Goal: Transaction & Acquisition: Purchase product/service

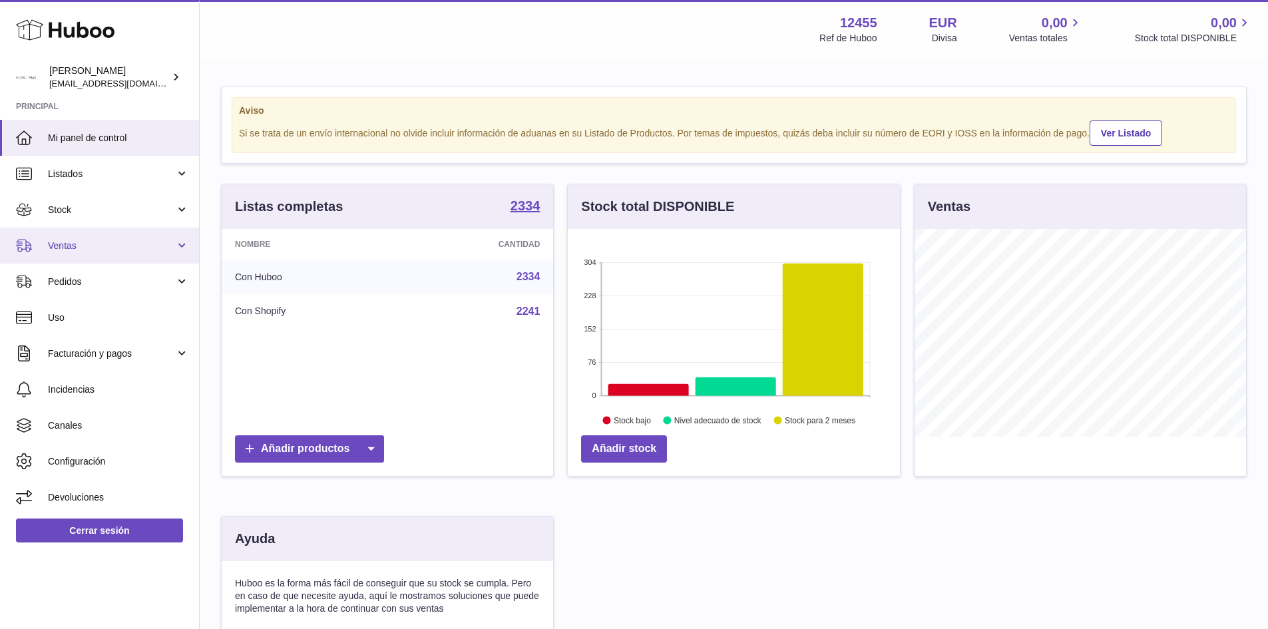
drag, startPoint x: 0, startPoint y: 0, endPoint x: 180, endPoint y: 244, distance: 303.7
click at [180, 244] on link "Ventas" at bounding box center [99, 246] width 199 height 36
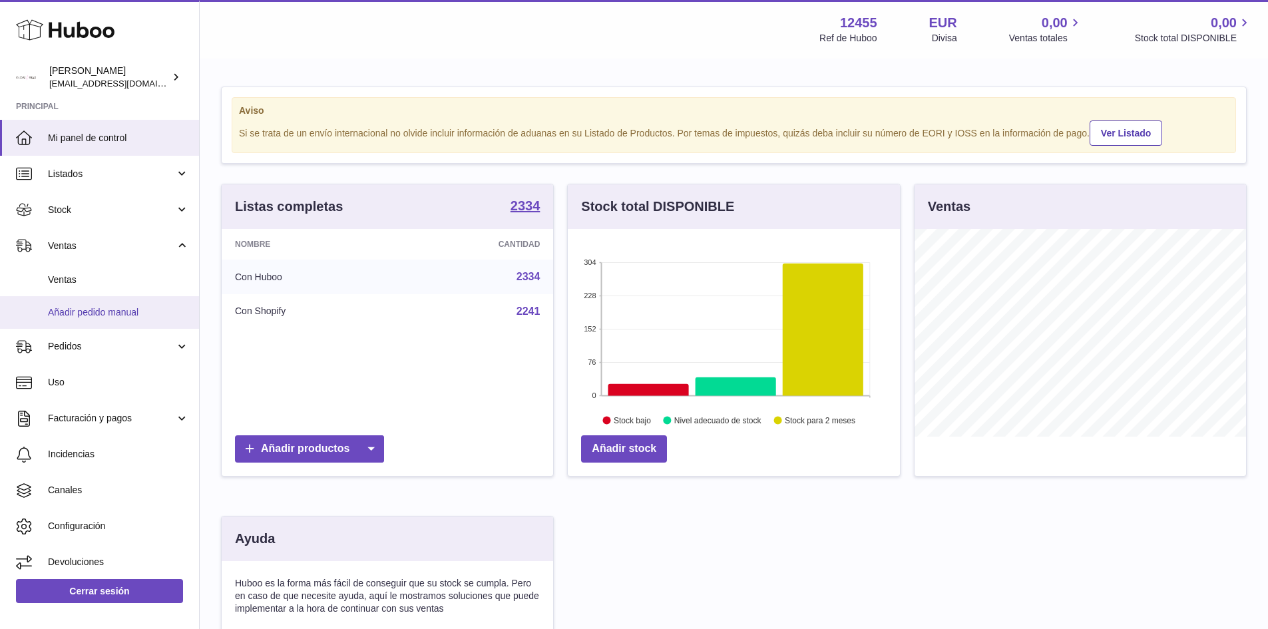
click at [126, 312] on span "Añadir pedido manual" at bounding box center [118, 312] width 141 height 13
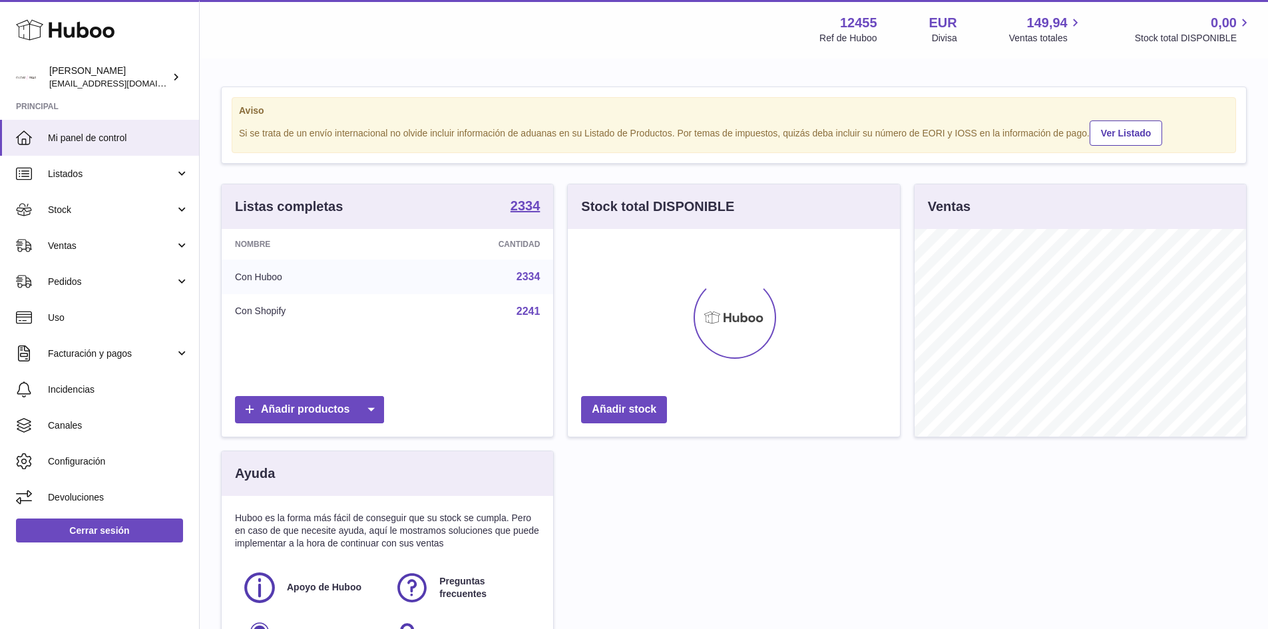
scroll to position [208, 332]
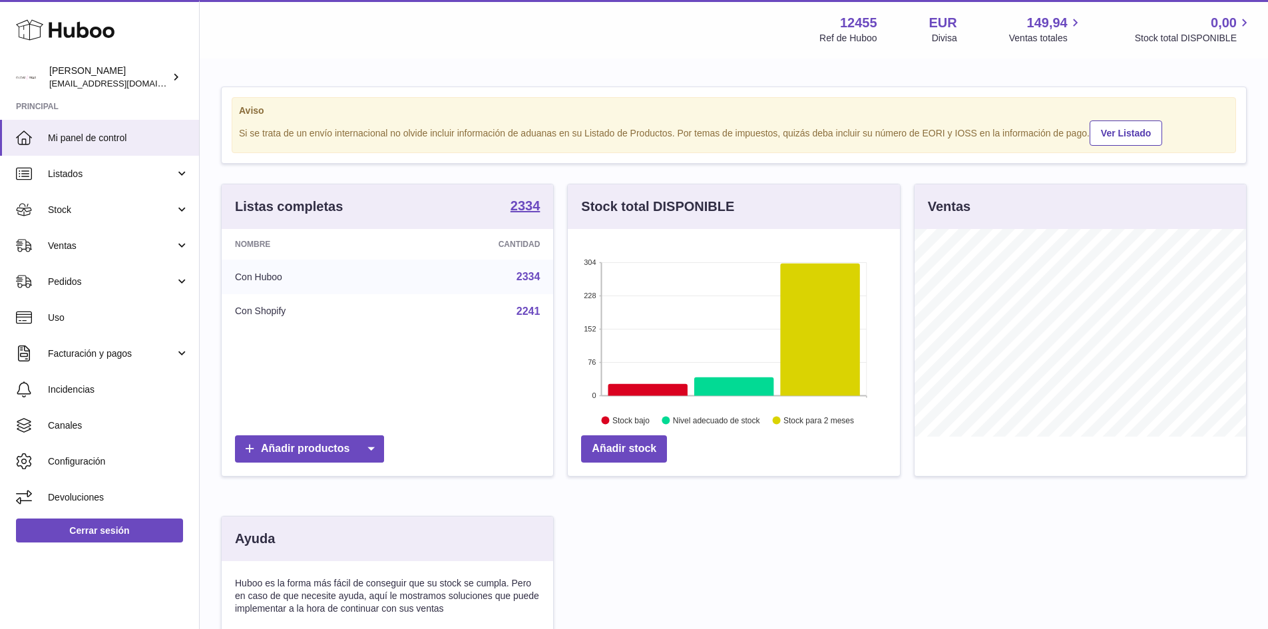
drag, startPoint x: 120, startPoint y: 240, endPoint x: 103, endPoint y: 265, distance: 29.7
click at [120, 240] on span "Ventas" at bounding box center [111, 246] width 127 height 13
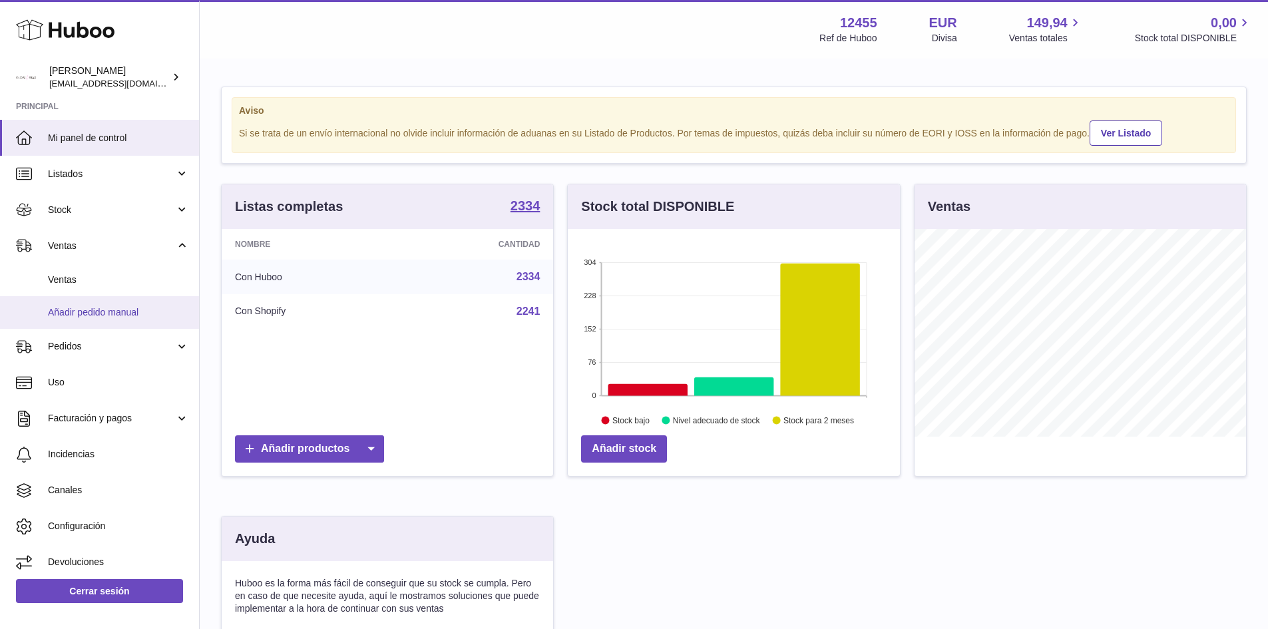
click at [84, 306] on span "Añadir pedido manual" at bounding box center [118, 312] width 141 height 13
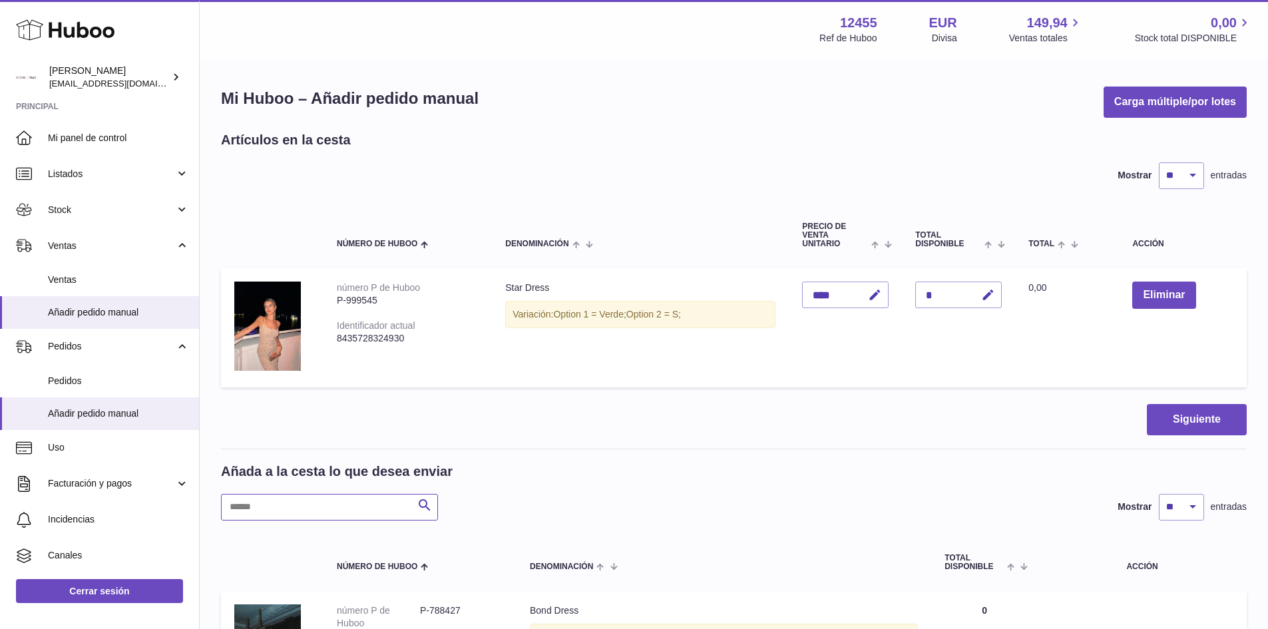
click at [329, 494] on input "text" at bounding box center [329, 507] width 217 height 27
type input "**********"
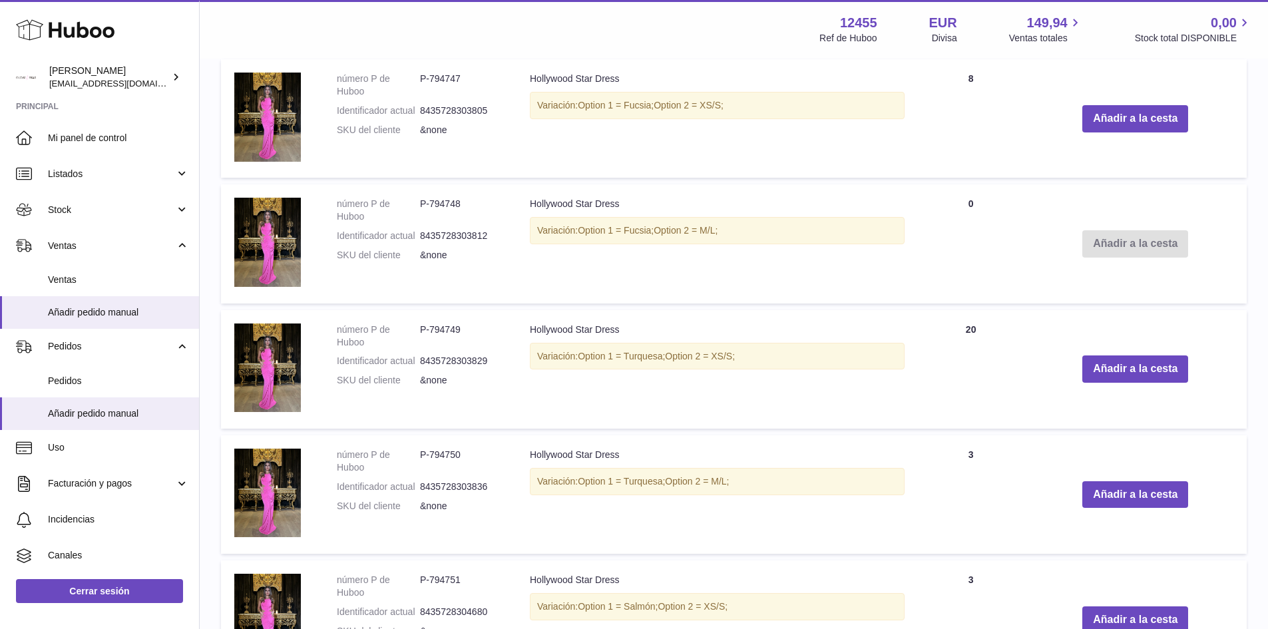
scroll to position [533, 0]
drag, startPoint x: 529, startPoint y: 455, endPoint x: 662, endPoint y: 455, distance: 133.1
click at [662, 455] on td "Hollywood Star Dress Variación: Option 1 = Turquesa; Option 2 = M/L;" at bounding box center [717, 494] width 401 height 118
click at [574, 456] on td "Hollywood Star Dress Variación: Option 1 = Turquesa; Option 2 = M/L;" at bounding box center [717, 494] width 401 height 118
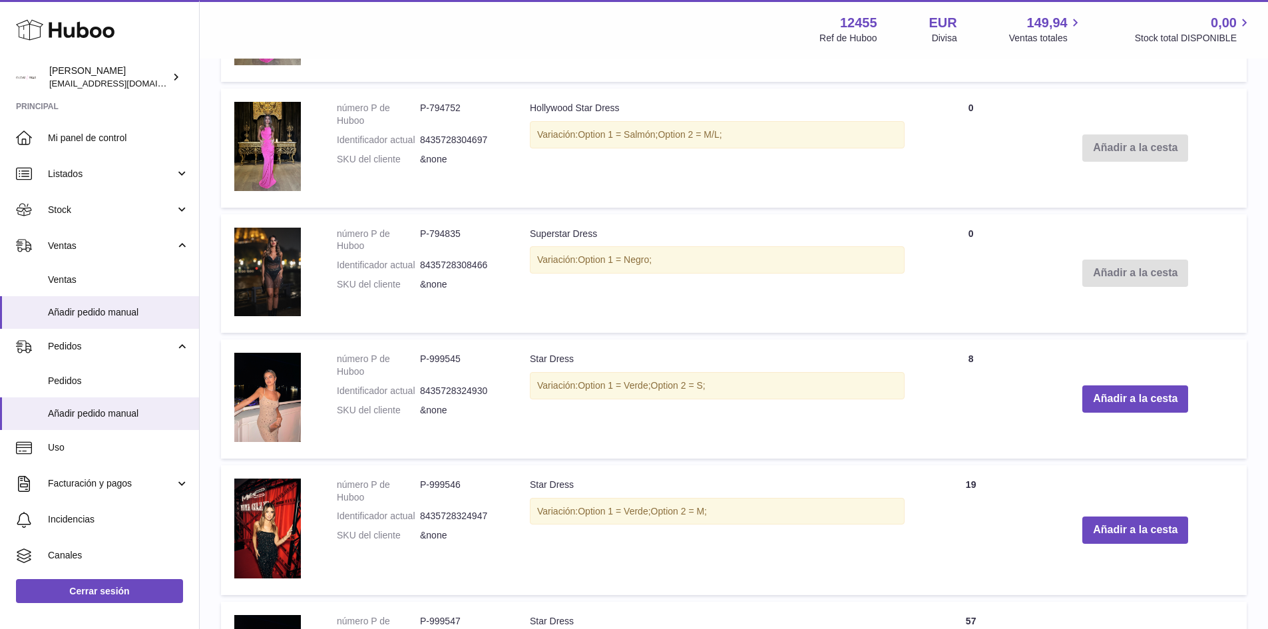
scroll to position [1132, 0]
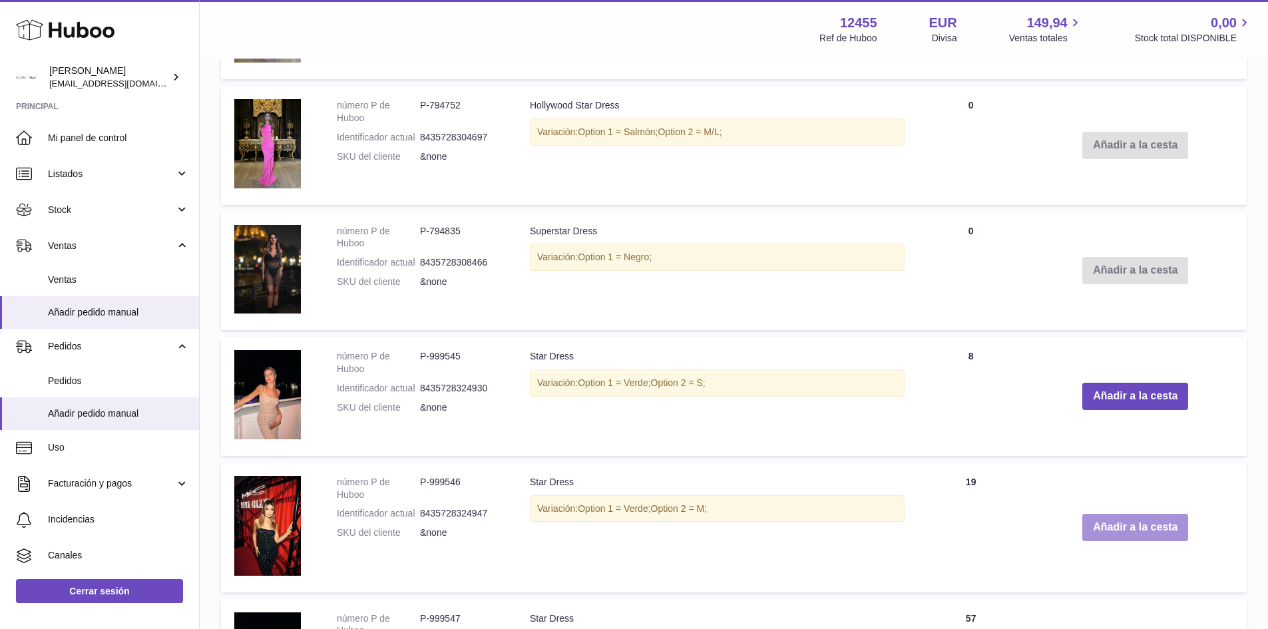
click at [1143, 524] on button "Añadir a la cesta" at bounding box center [1135, 527] width 106 height 27
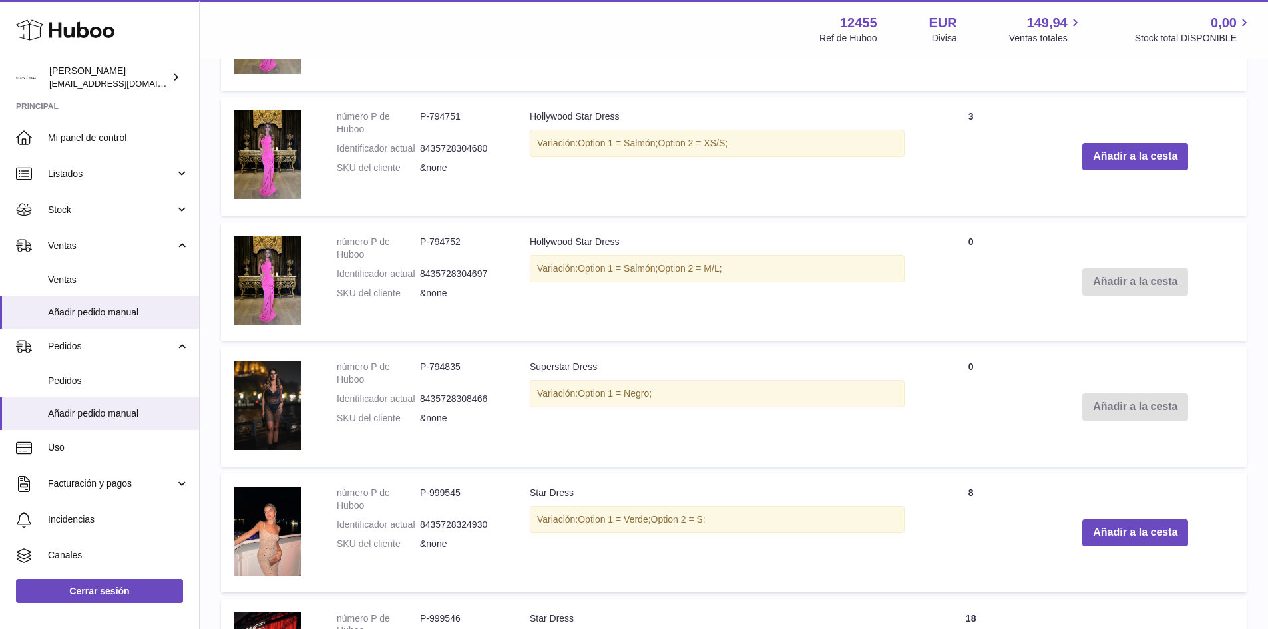
scroll to position [1268, 0]
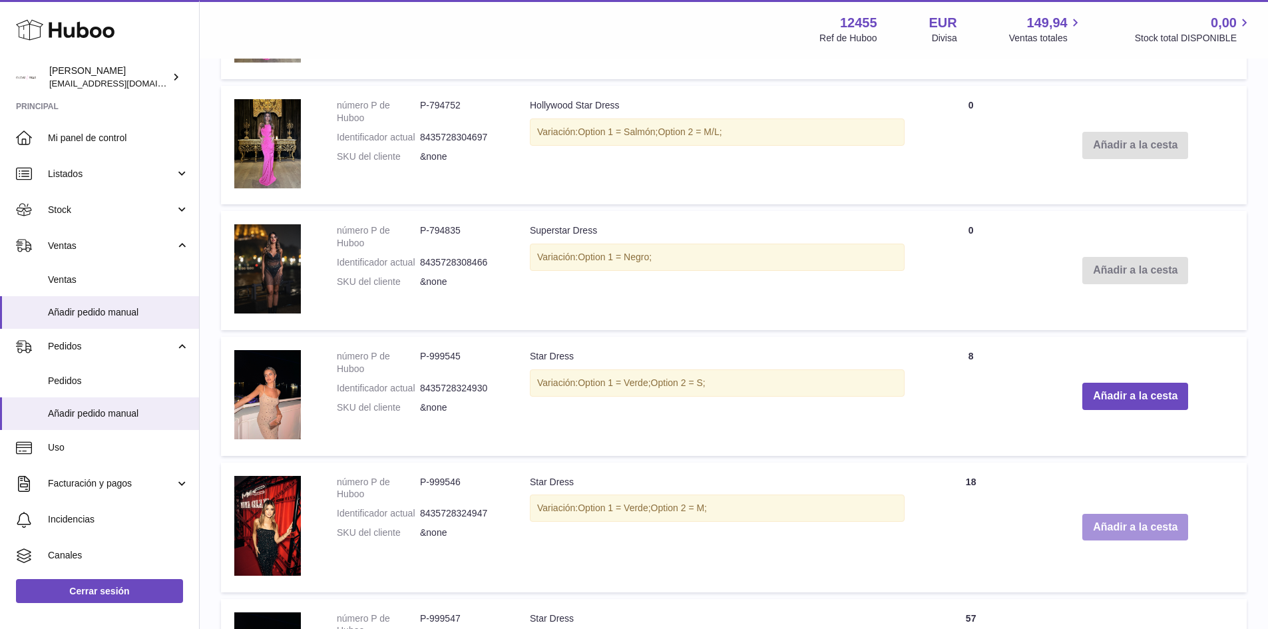
click at [1150, 527] on button "Añadir a la cesta" at bounding box center [1135, 527] width 106 height 27
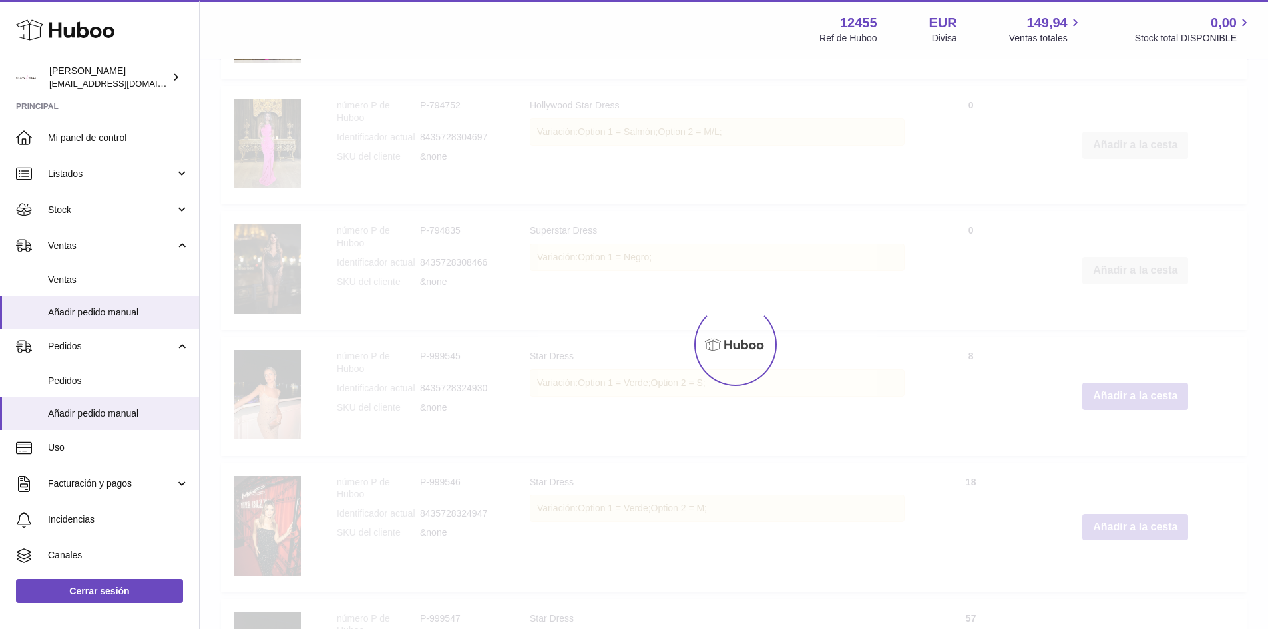
click at [1150, 527] on div at bounding box center [734, 344] width 1068 height 569
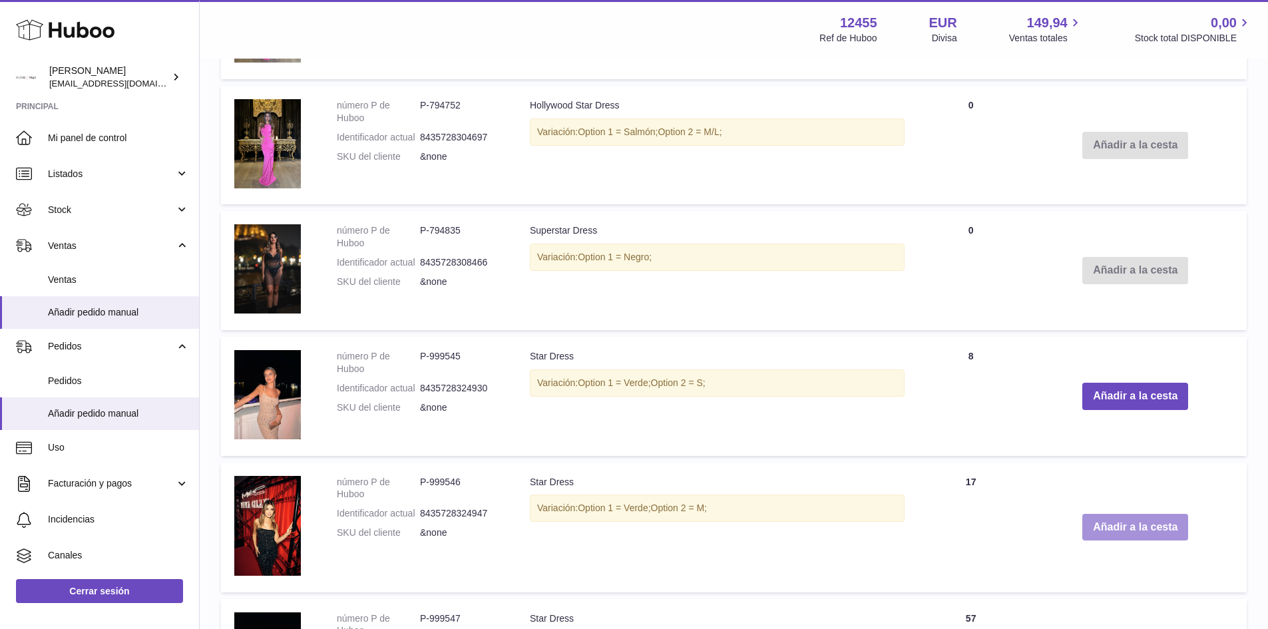
click at [1150, 527] on button "Añadir a la cesta" at bounding box center [1135, 527] width 106 height 27
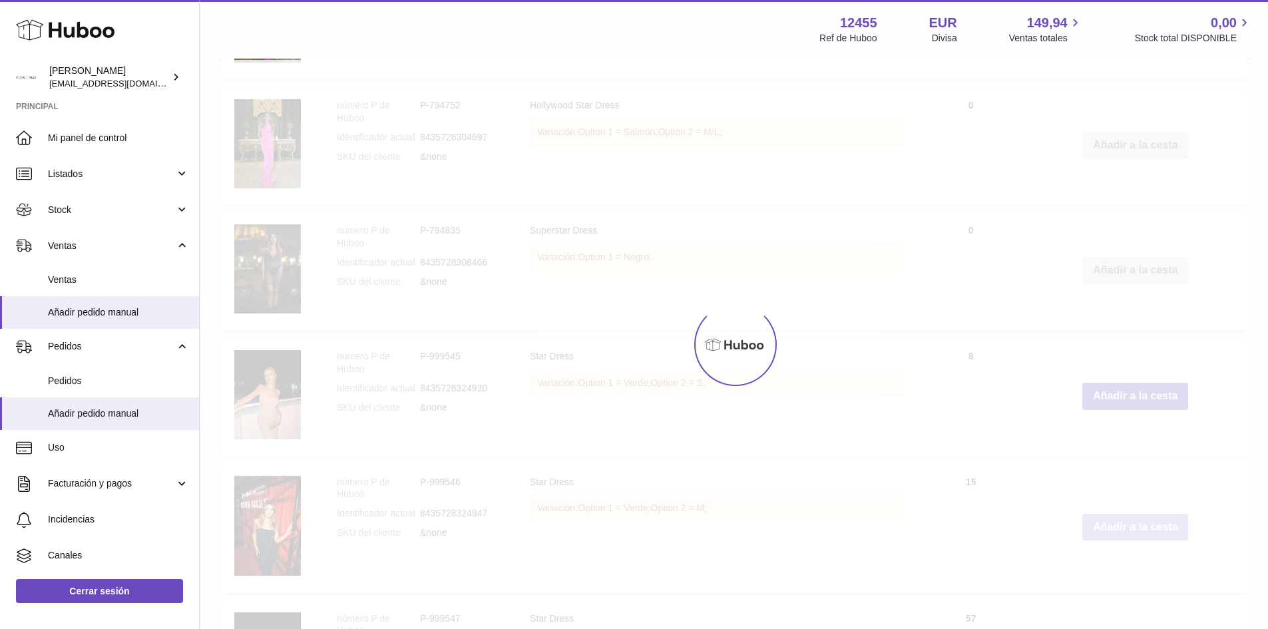
type input "*"
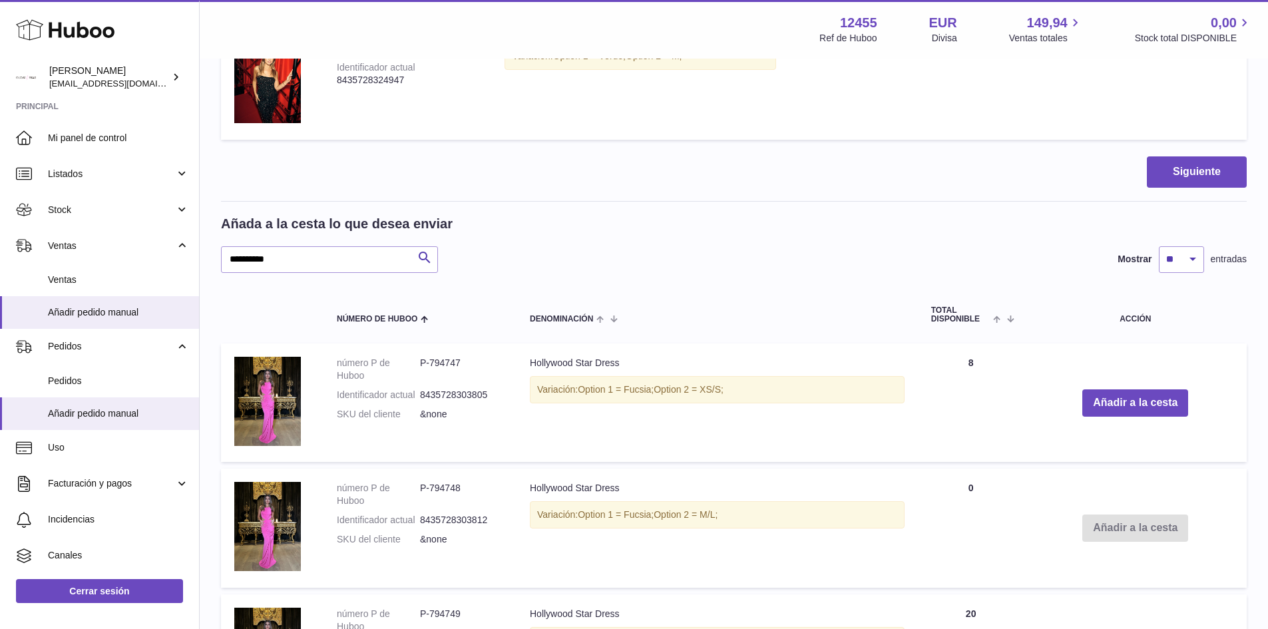
scroll to position [399, 0]
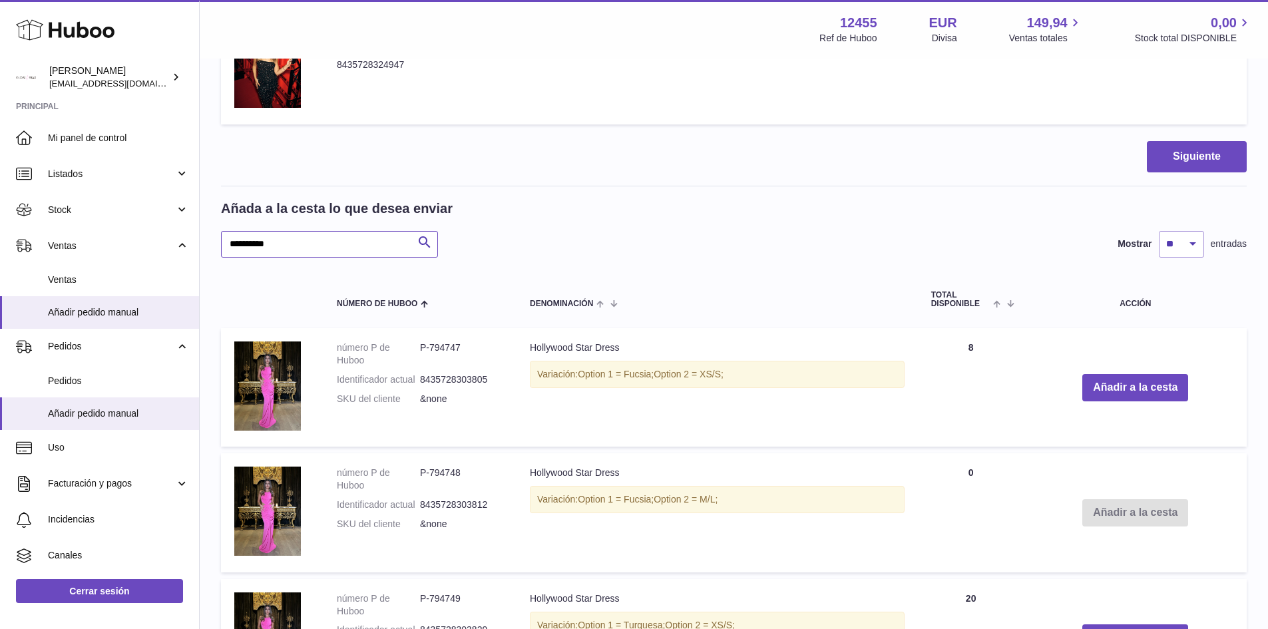
click at [332, 242] on input "**********" at bounding box center [329, 244] width 217 height 27
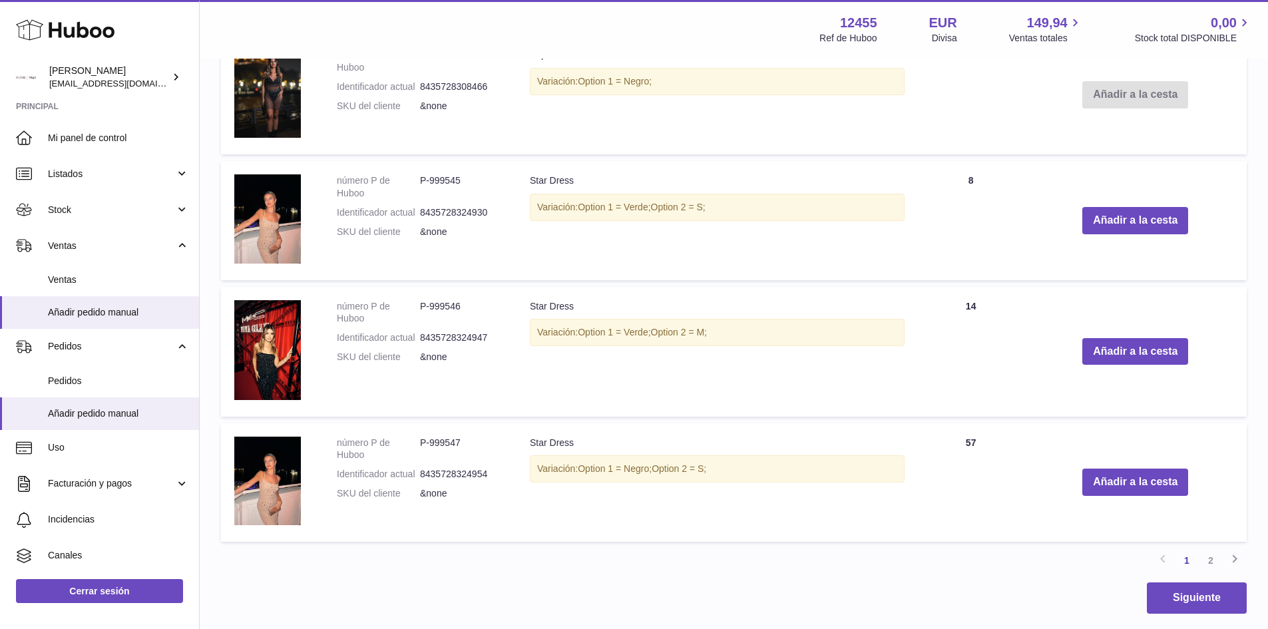
scroll to position [1464, 0]
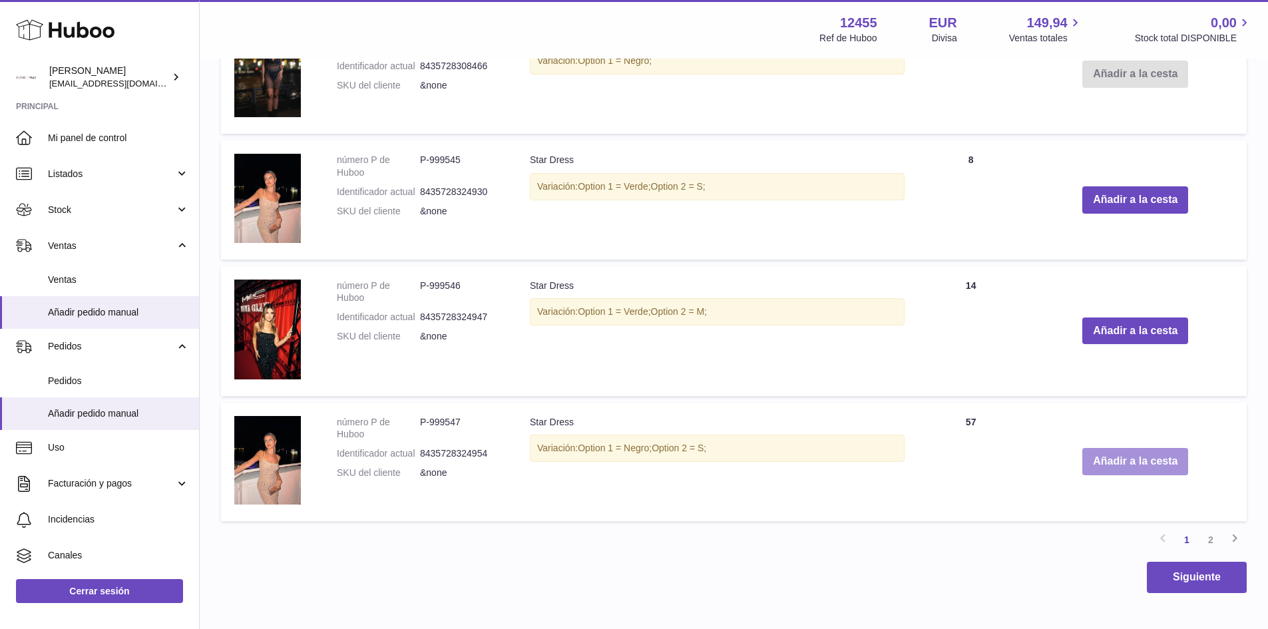
click at [1131, 464] on button "Añadir a la cesta" at bounding box center [1135, 461] width 106 height 27
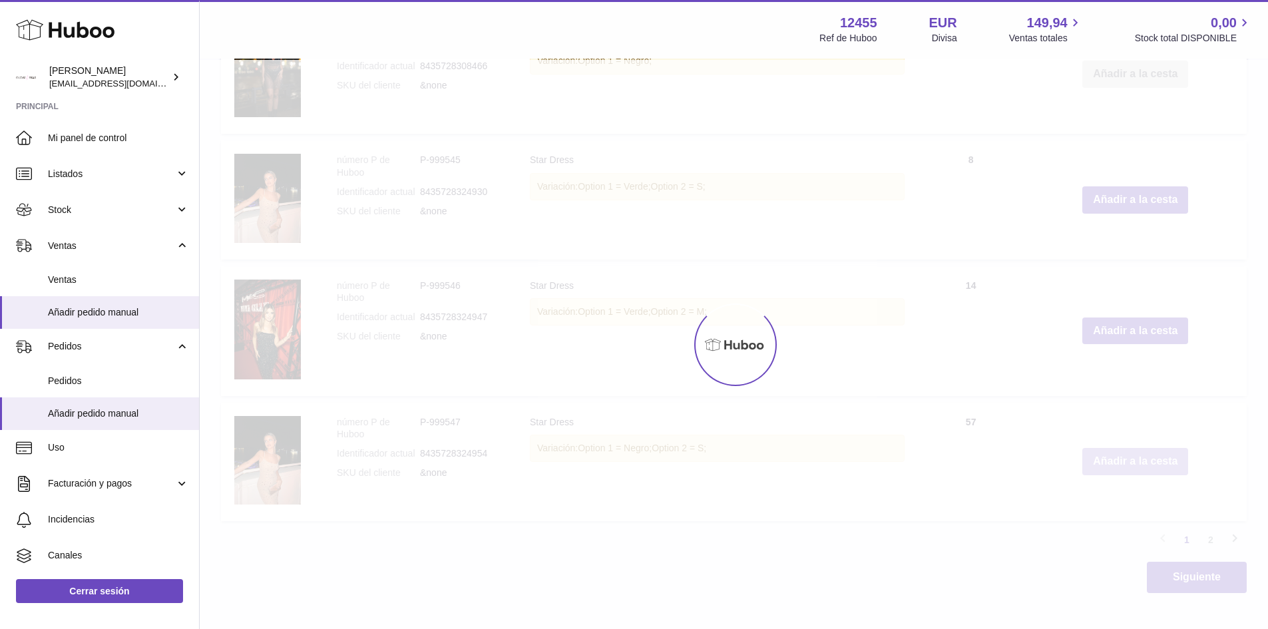
scroll to position [1590, 0]
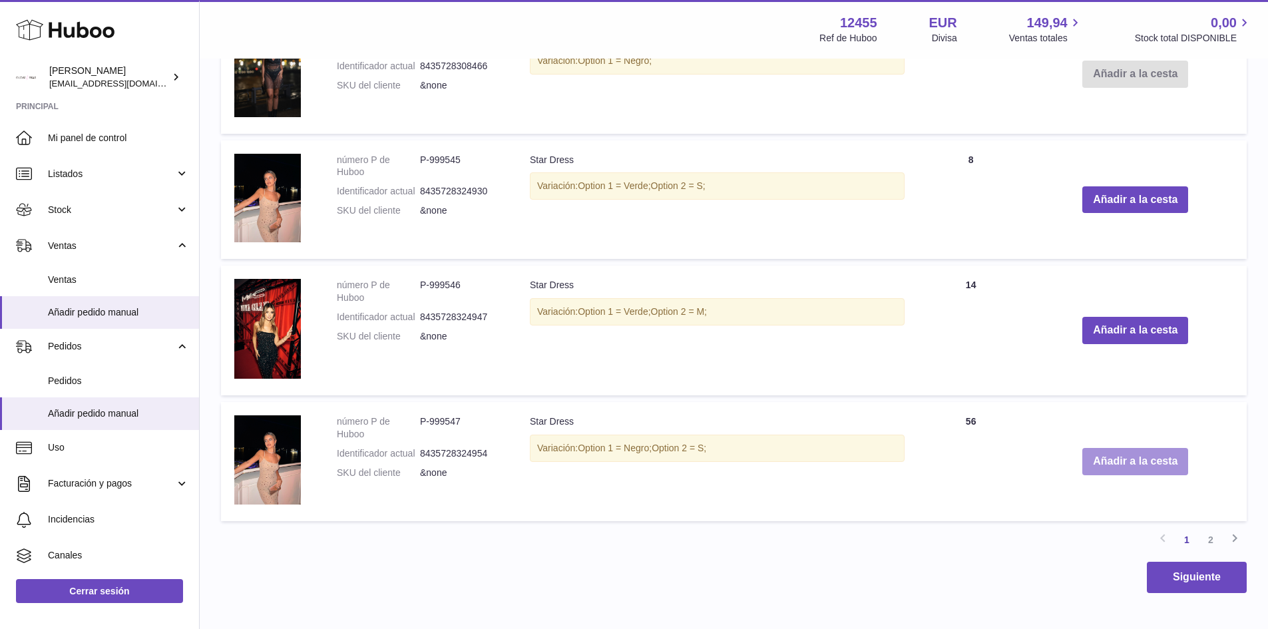
click at [1144, 465] on button "Añadir a la cesta" at bounding box center [1135, 461] width 106 height 27
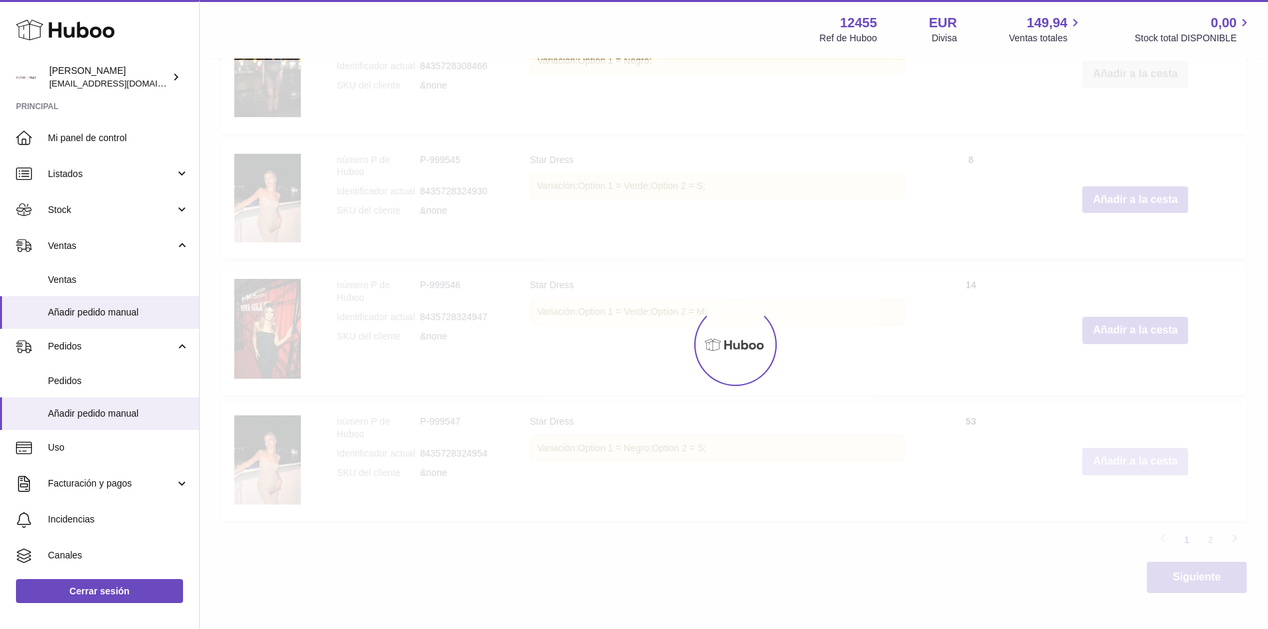
type input "*"
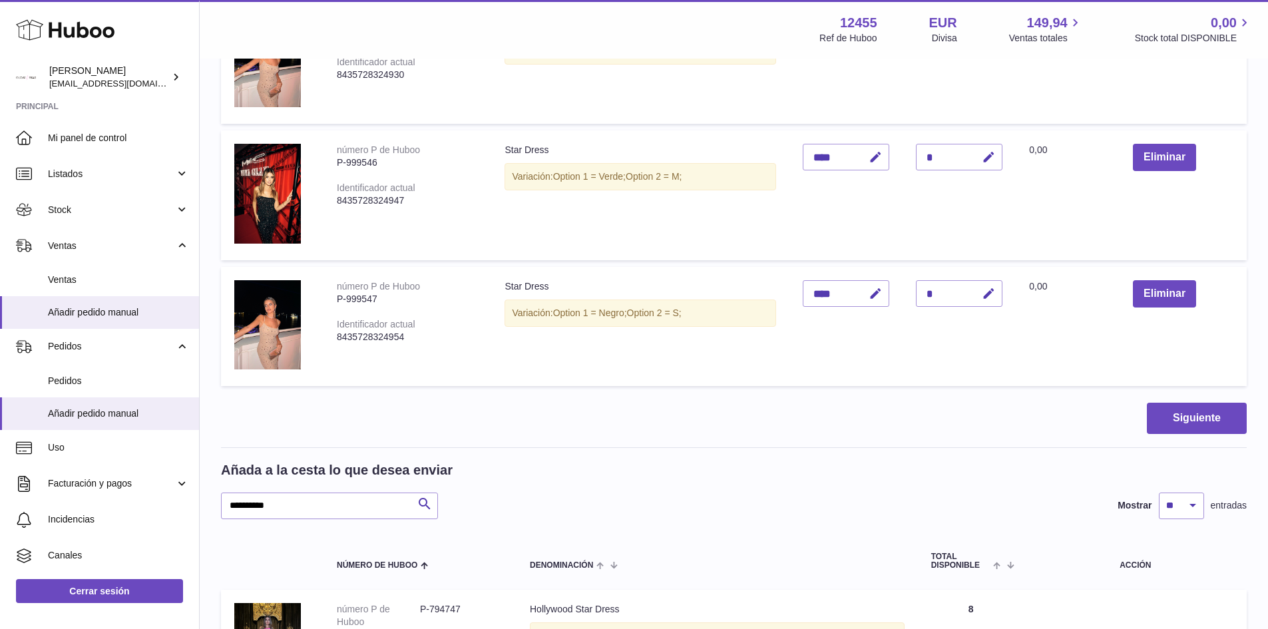
scroll to position [259, 0]
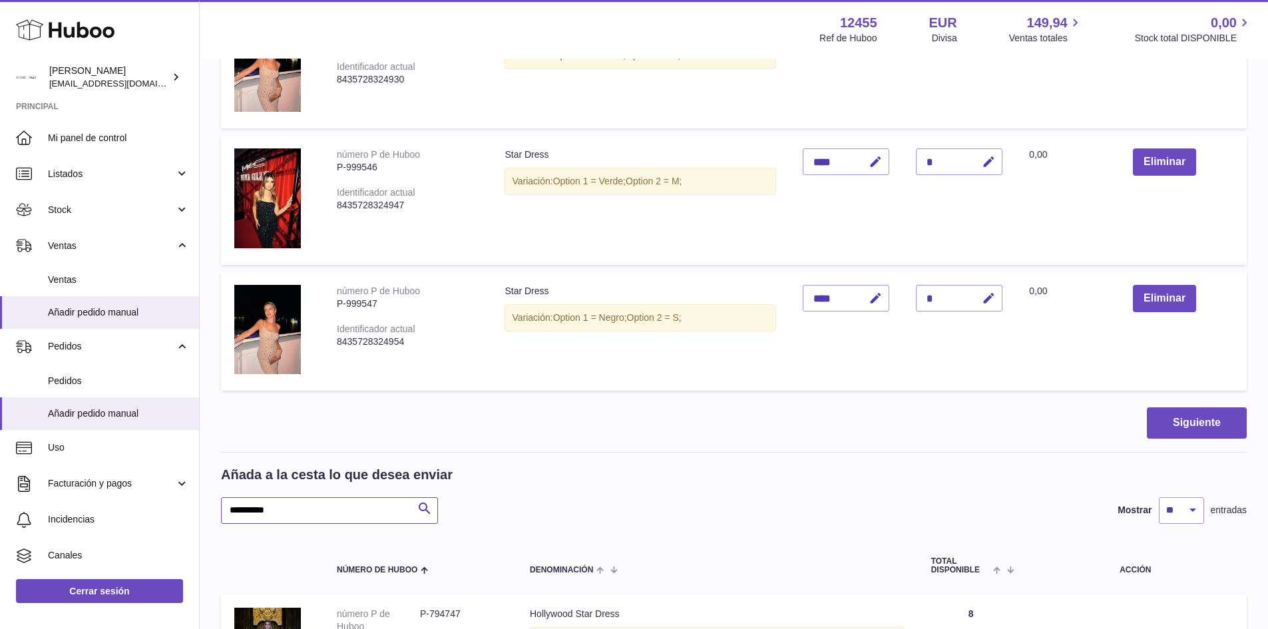
click at [318, 510] on input "**********" at bounding box center [329, 510] width 217 height 27
type input "**********"
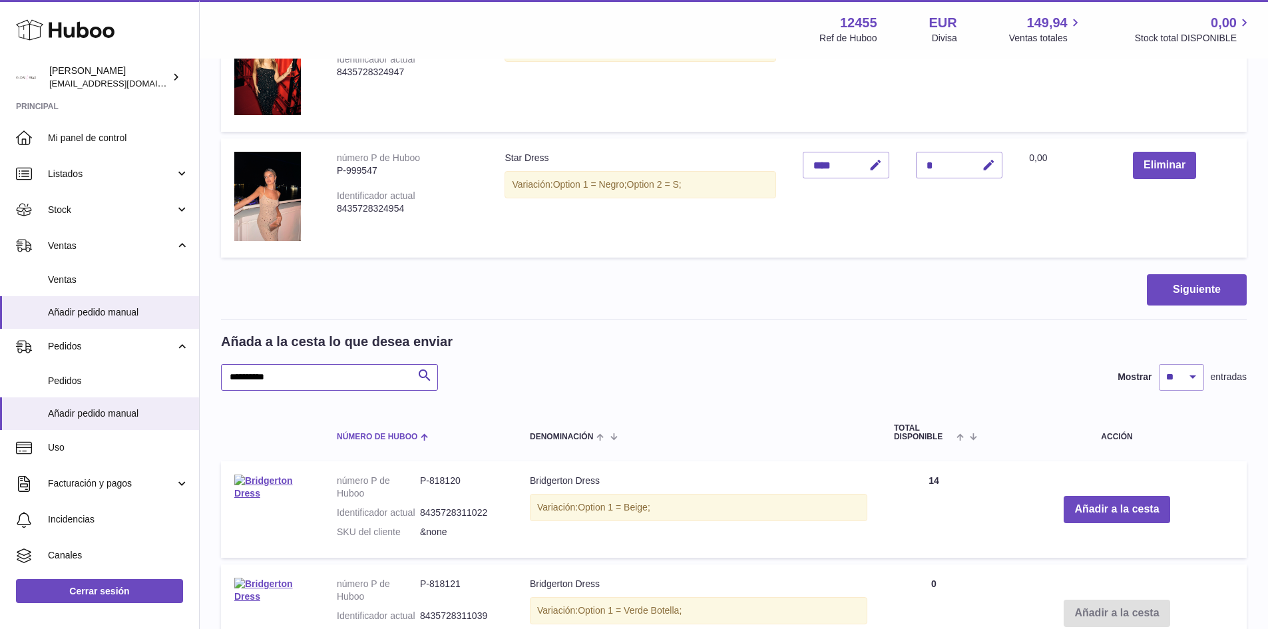
scroll to position [592, 0]
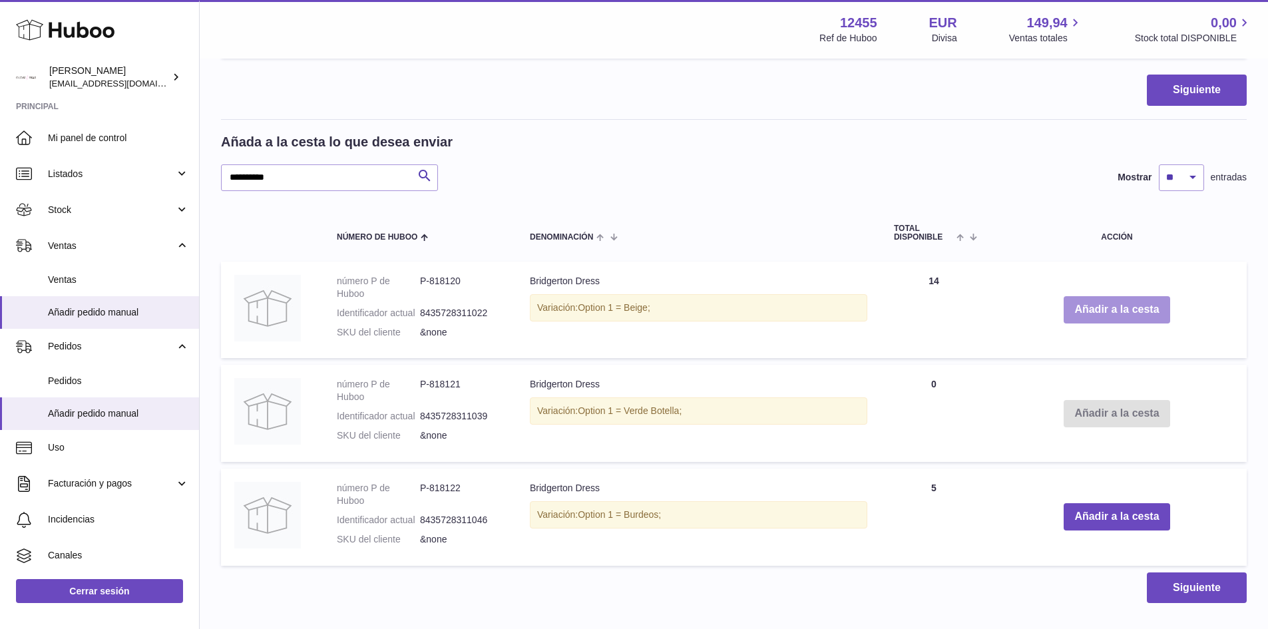
click at [1113, 312] on button "Añadir a la cesta" at bounding box center [1117, 309] width 106 height 27
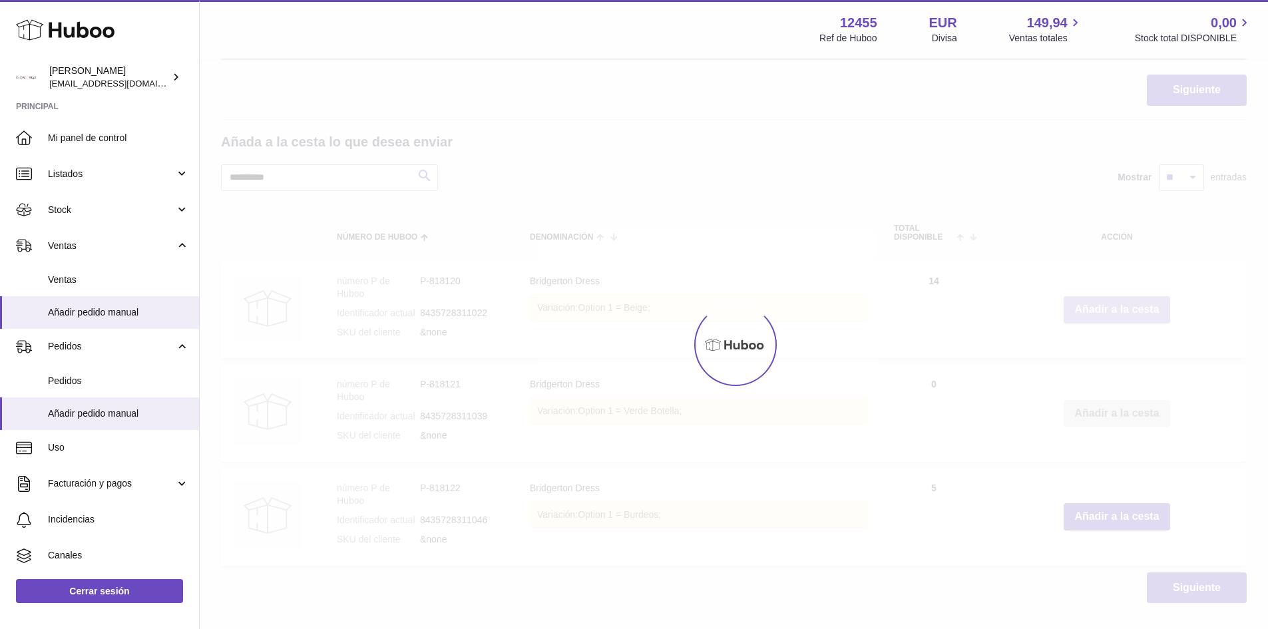
scroll to position [695, 0]
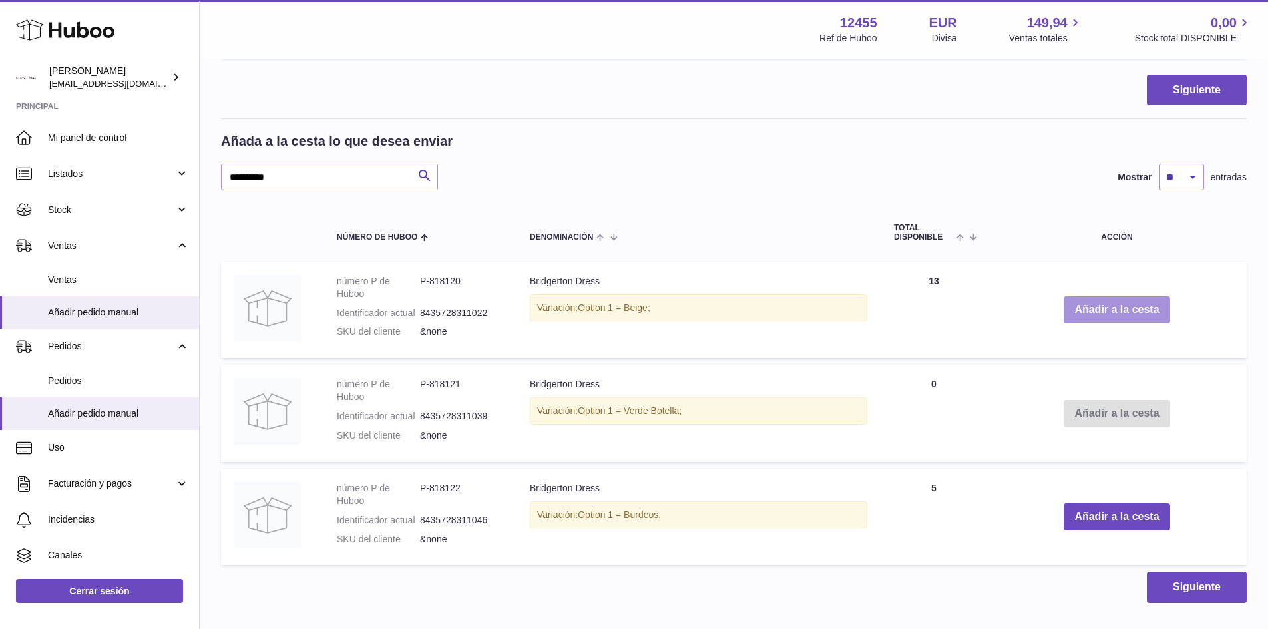
click at [1119, 312] on button "Añadir a la cesta" at bounding box center [1117, 309] width 106 height 27
click at [1120, 313] on button "Añadir a la cesta" at bounding box center [1117, 309] width 106 height 27
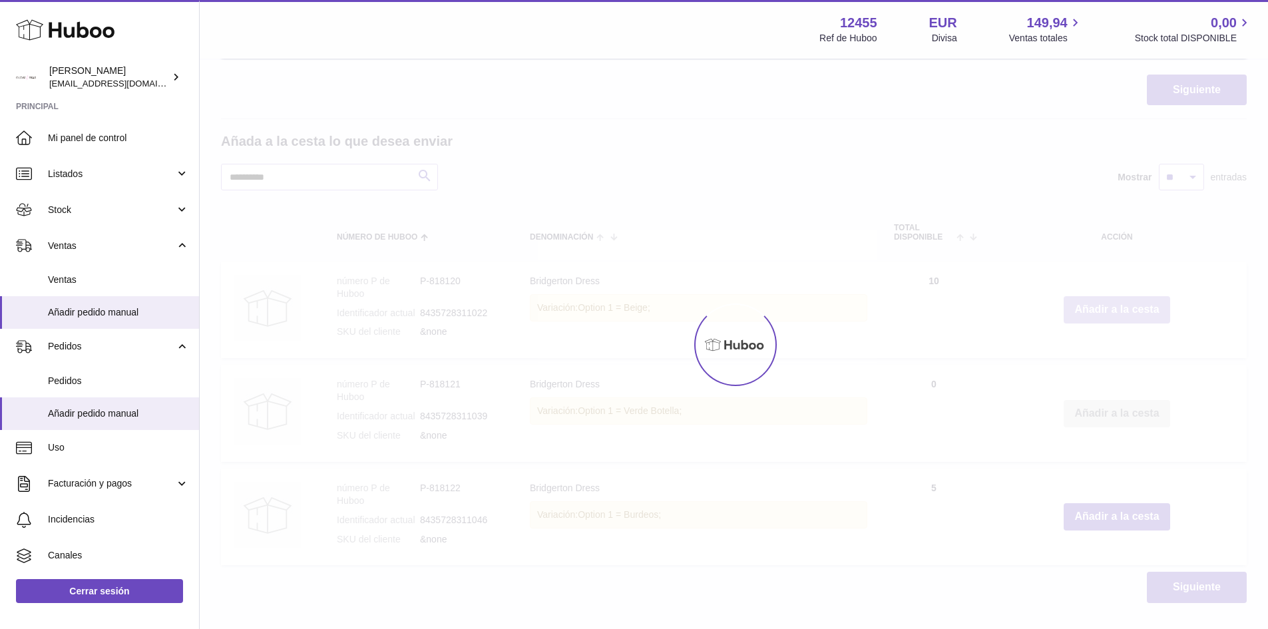
type input "*"
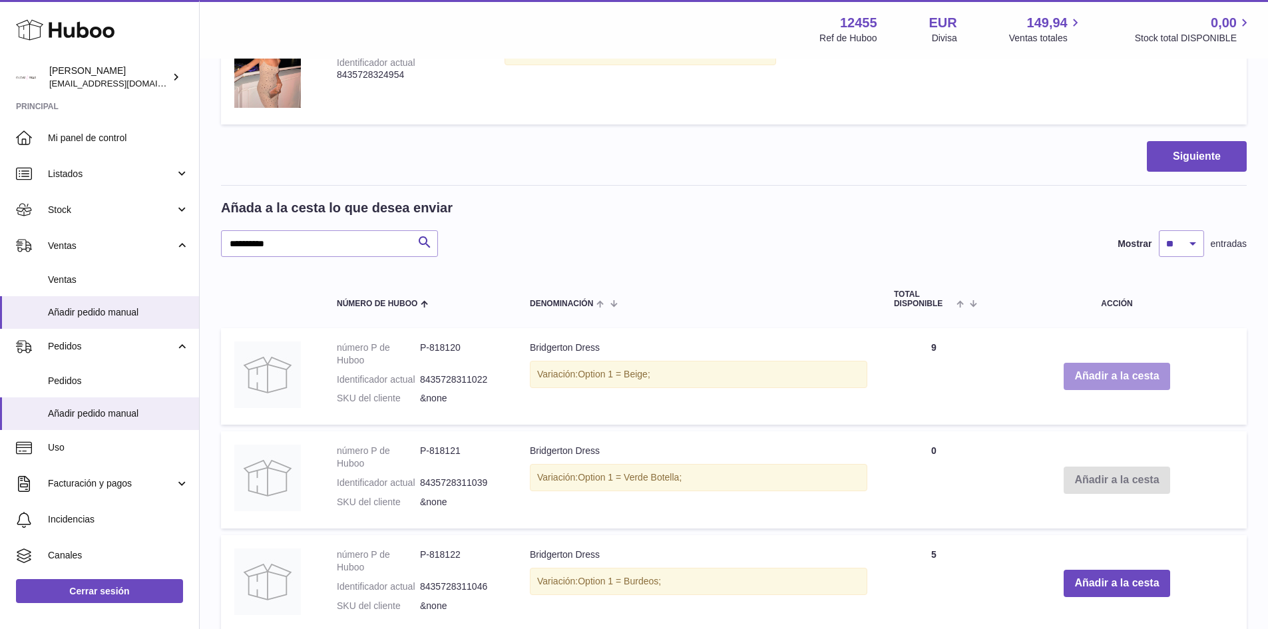
scroll to position [708, 0]
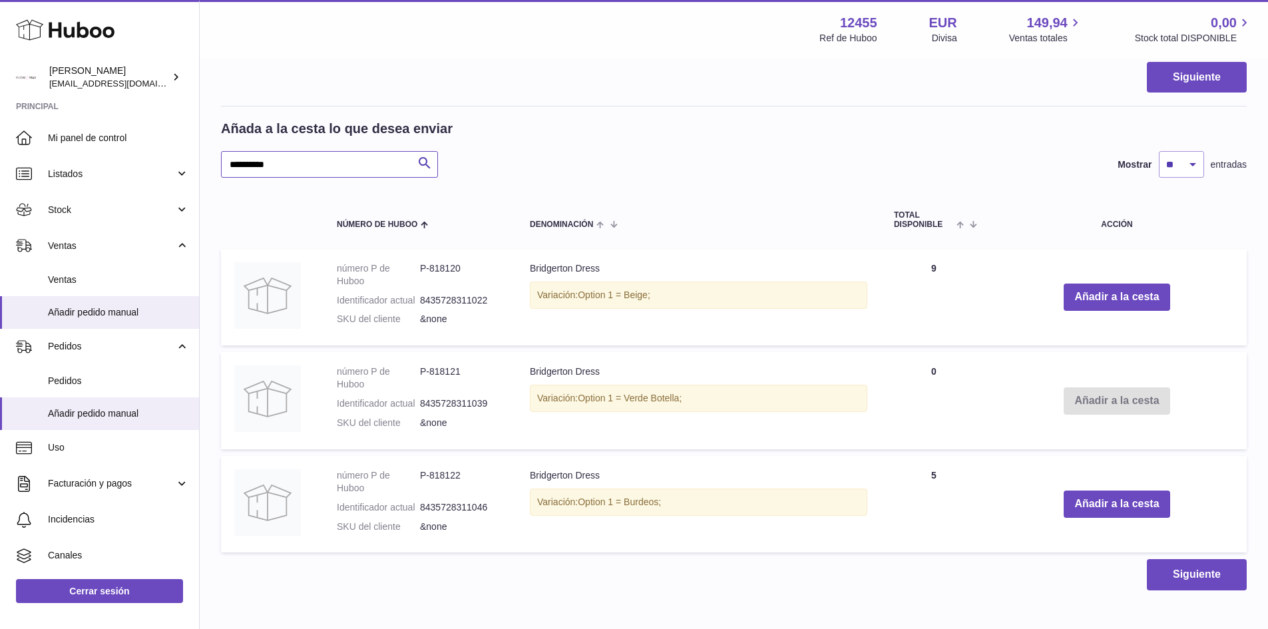
click at [312, 155] on input "**********" at bounding box center [329, 164] width 217 height 27
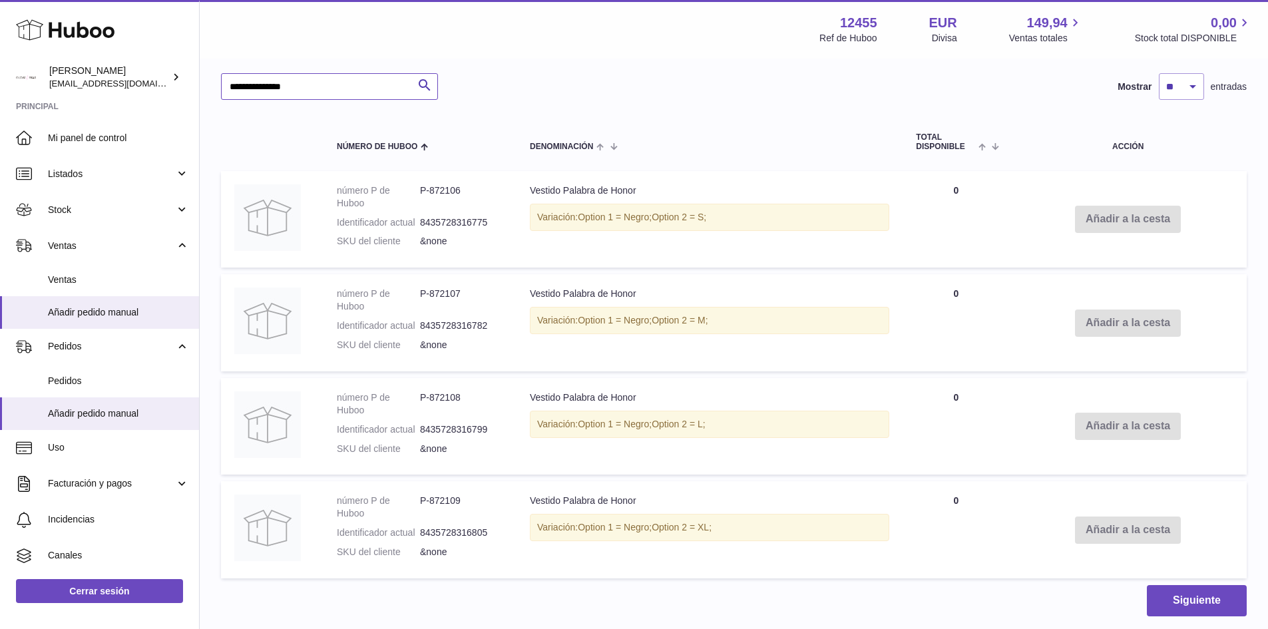
scroll to position [878, 0]
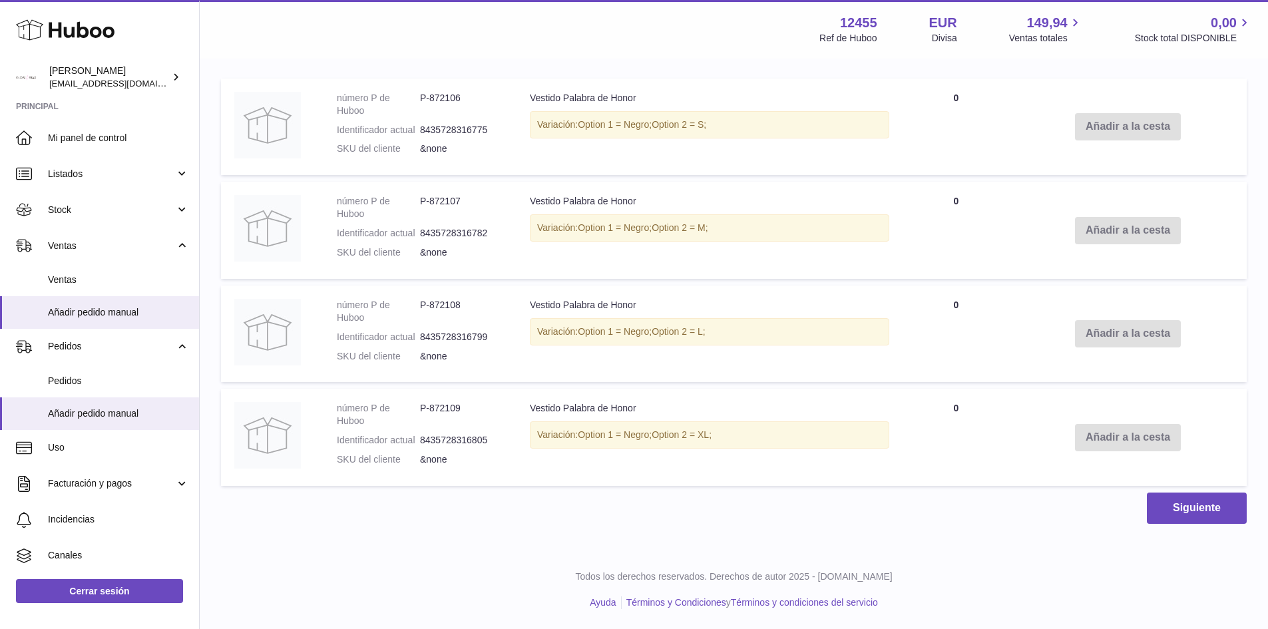
click at [580, 435] on div "Variación: Option 1 = Negro; Option 2 = XL;" at bounding box center [709, 434] width 359 height 27
click at [756, 435] on div "Variación: Option 1 = Negro; Option 2 = XL;" at bounding box center [709, 434] width 359 height 27
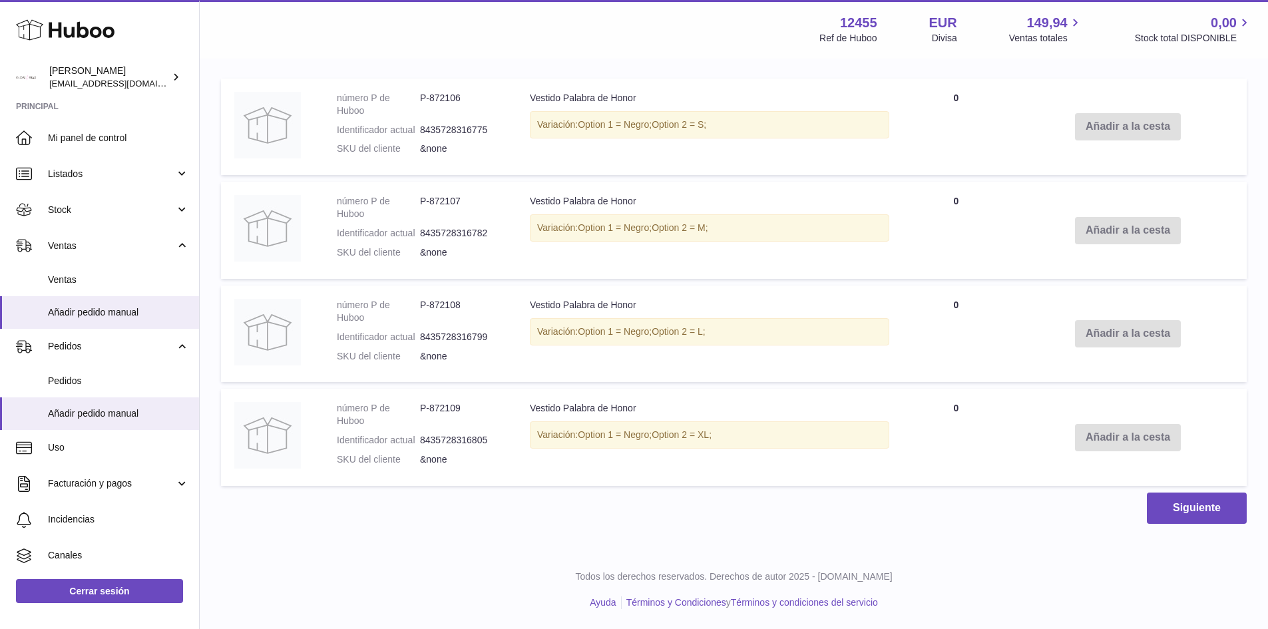
drag, startPoint x: 700, startPoint y: 435, endPoint x: 509, endPoint y: 416, distance: 191.3
click at [509, 416] on tr "número P de Huboo P-872109 Identificador actual 8435728316805 SKU del cliente &…" at bounding box center [734, 437] width 1026 height 97
click at [641, 428] on div "Variación: Option 1 = Negro; Option 2 = XL;" at bounding box center [709, 434] width 359 height 27
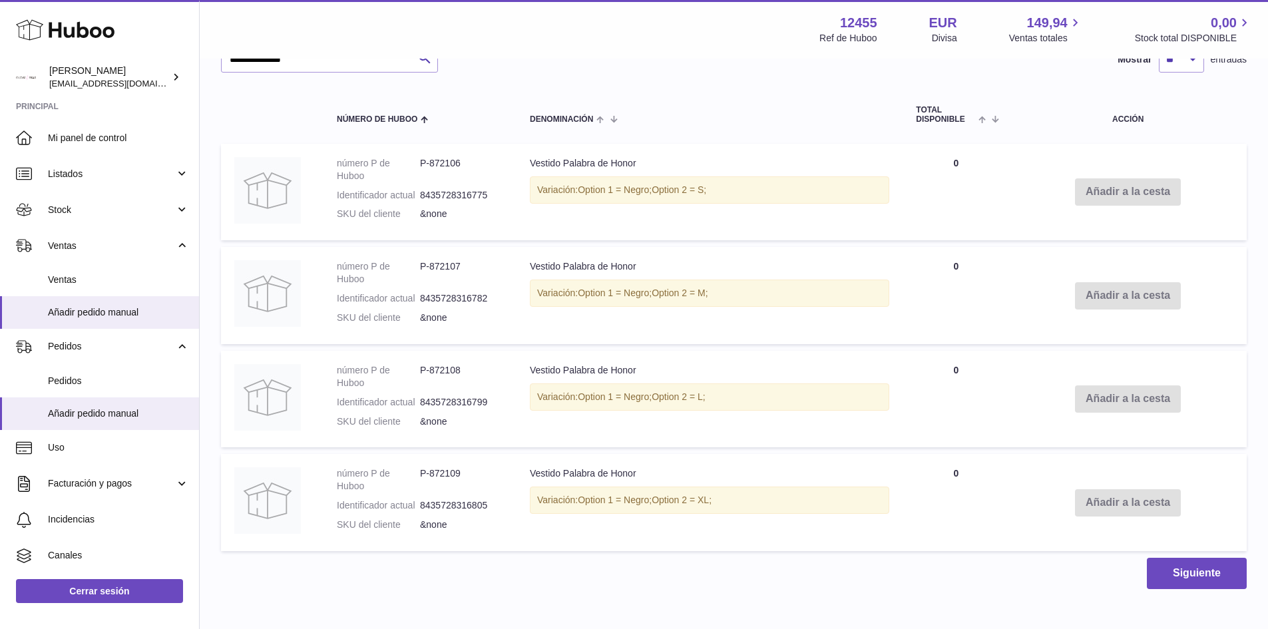
scroll to position [479, 0]
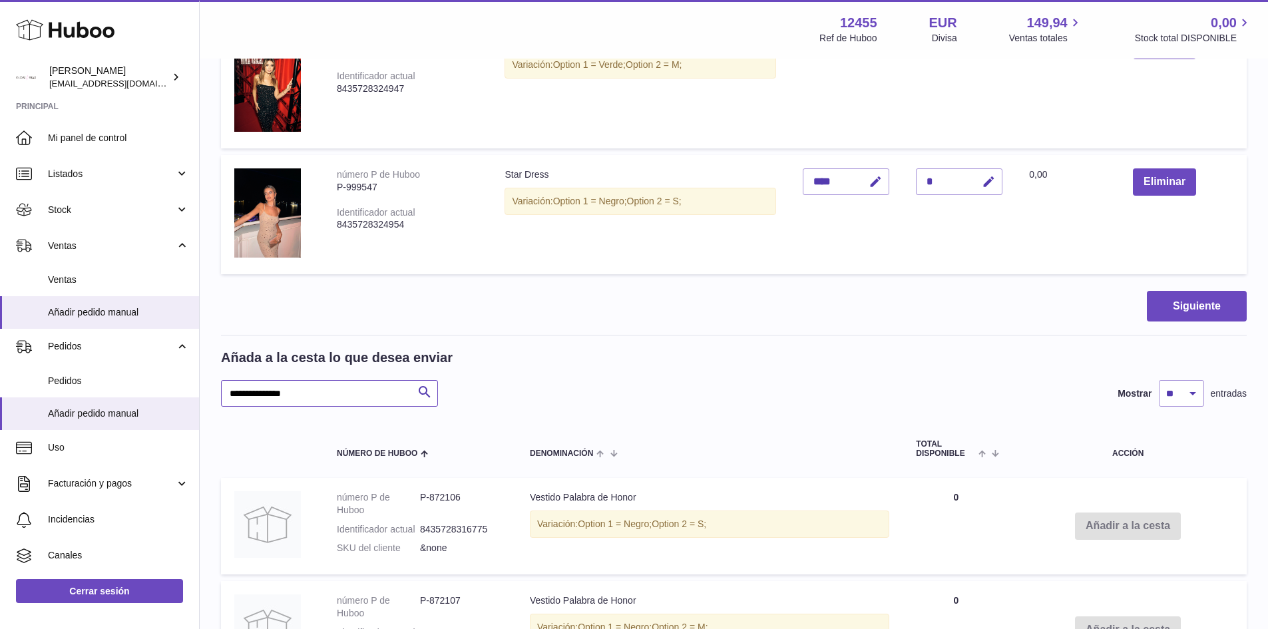
click at [294, 400] on input "**********" at bounding box center [329, 393] width 217 height 27
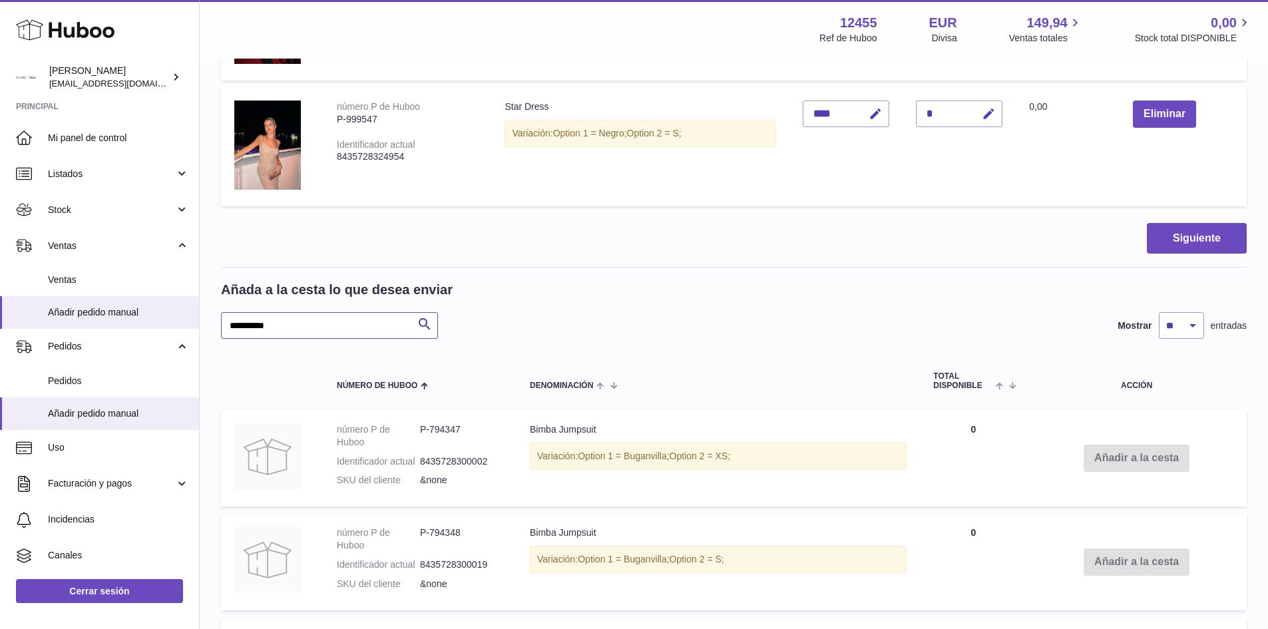
scroll to position [545, 0]
click at [288, 335] on input "**********" at bounding box center [329, 327] width 217 height 27
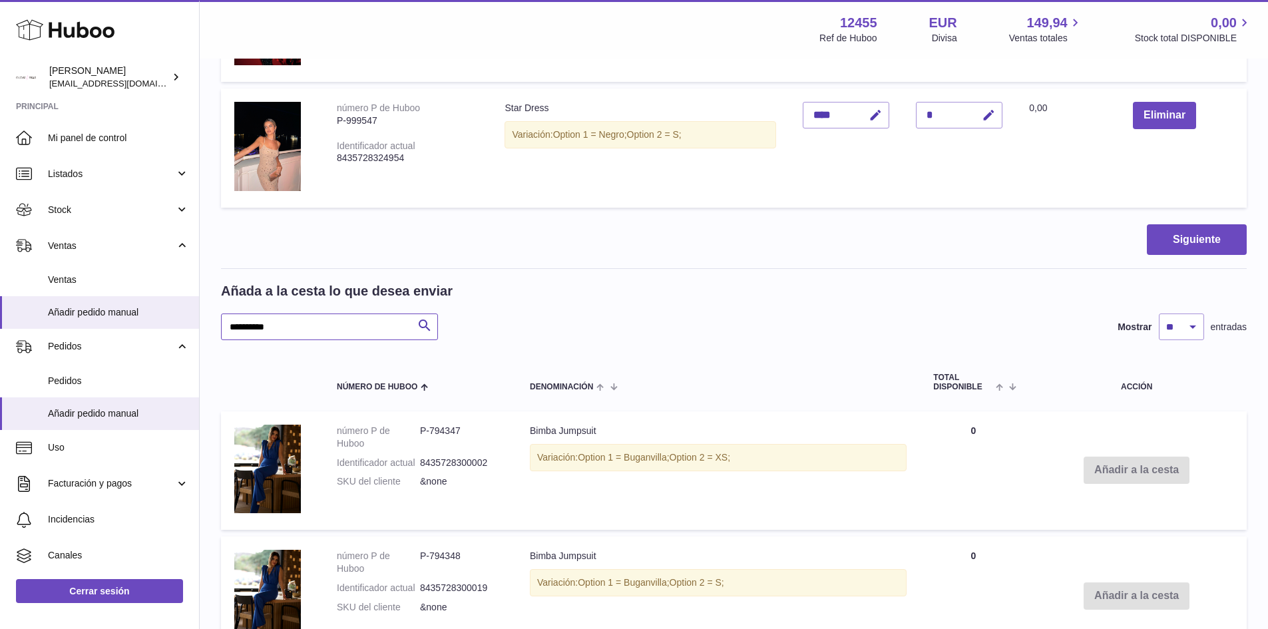
click at [288, 335] on input "**********" at bounding box center [329, 327] width 217 height 27
type input "*********"
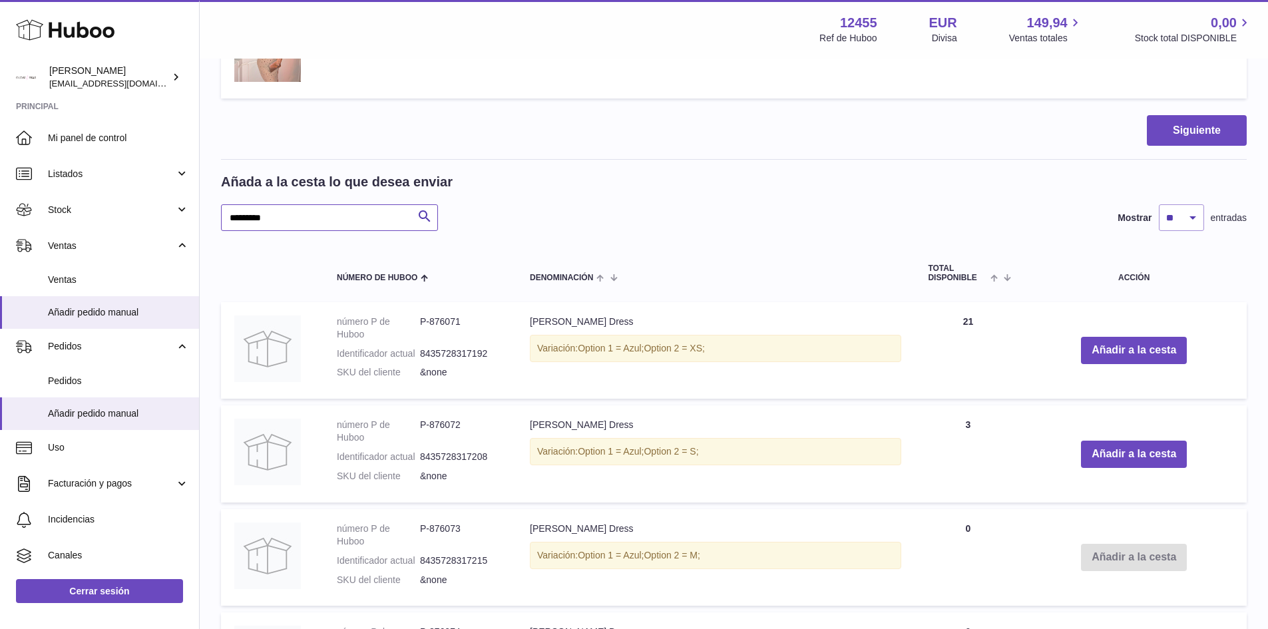
scroll to position [678, 0]
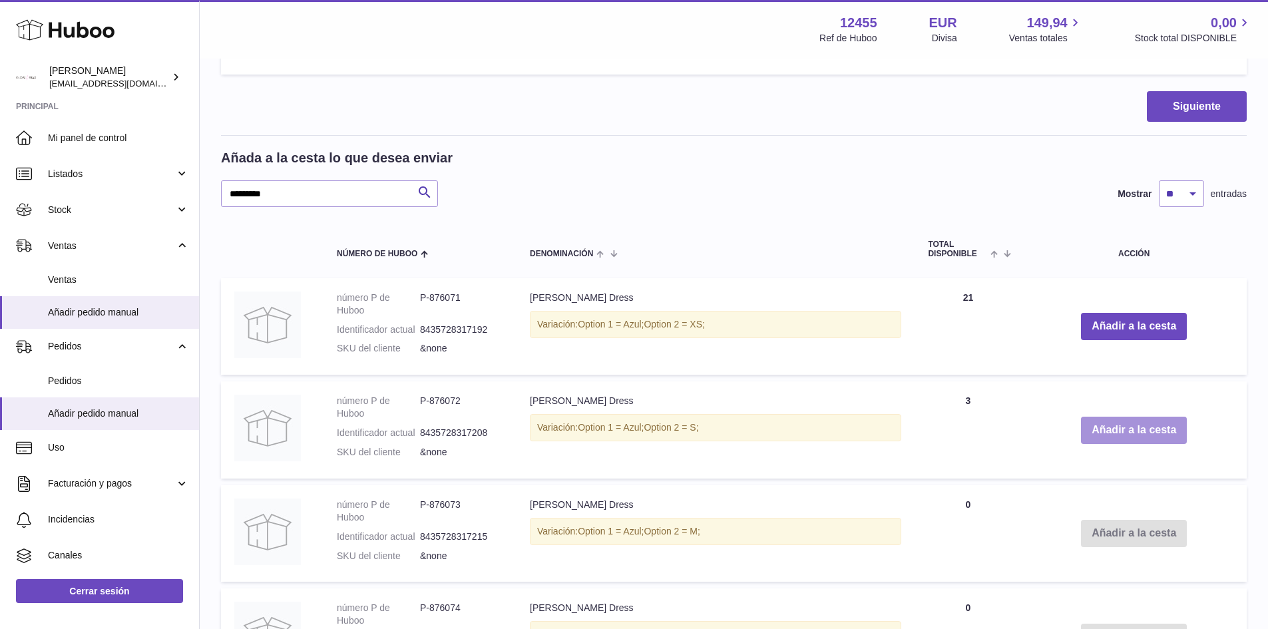
click at [1130, 423] on button "Añadir a la cesta" at bounding box center [1134, 430] width 106 height 27
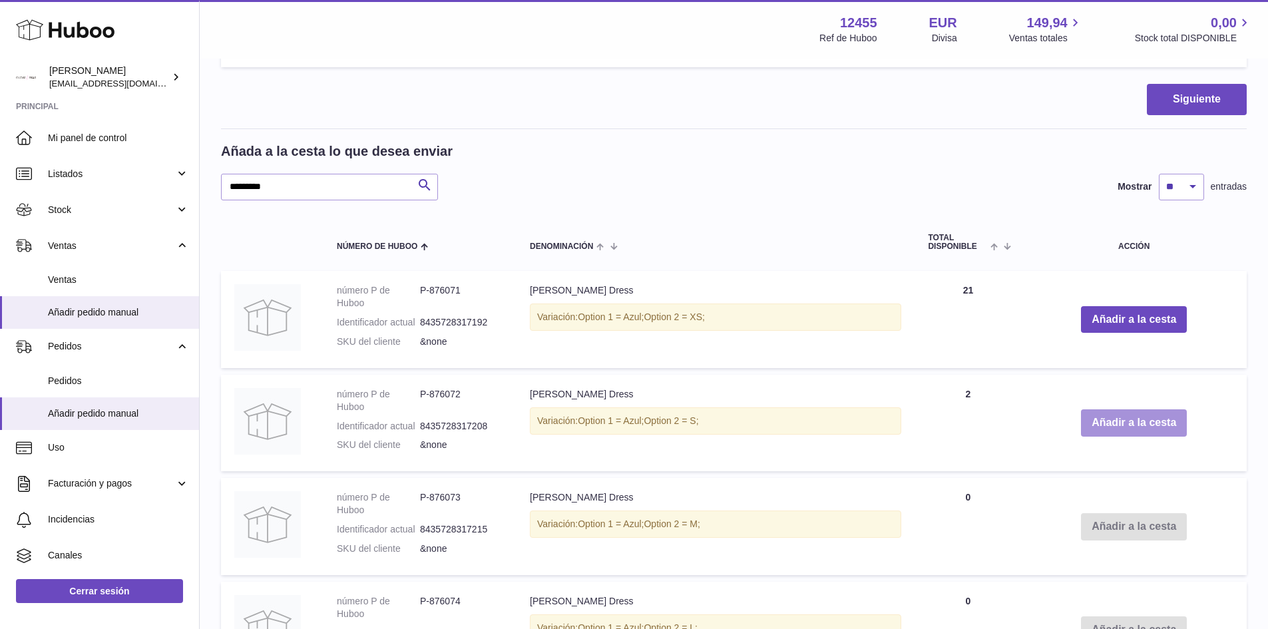
click at [1146, 433] on button "Añadir a la cesta" at bounding box center [1134, 422] width 106 height 27
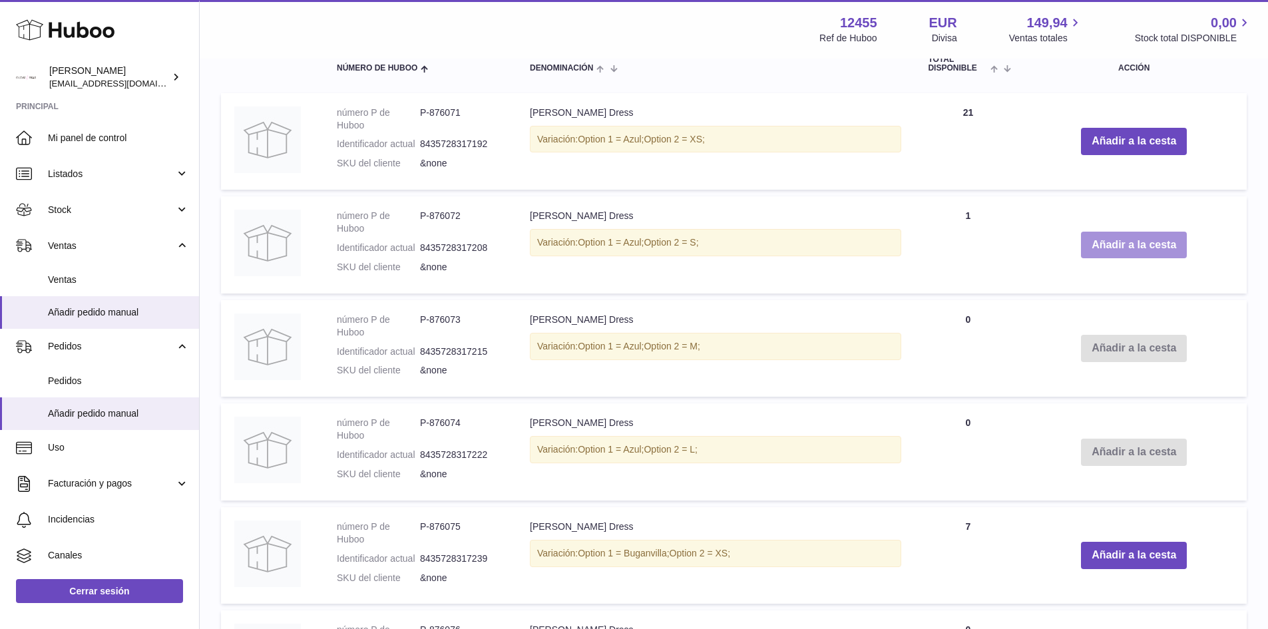
scroll to position [1048, 0]
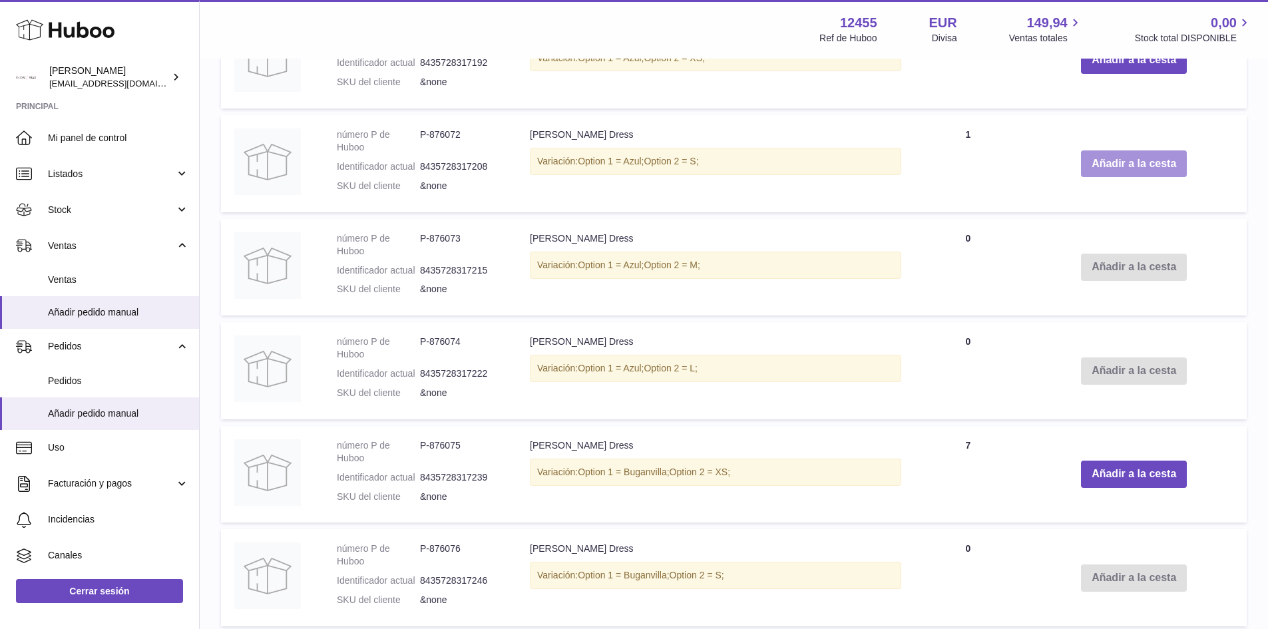
click at [1165, 153] on button "Añadir a la cesta" at bounding box center [1134, 163] width 106 height 27
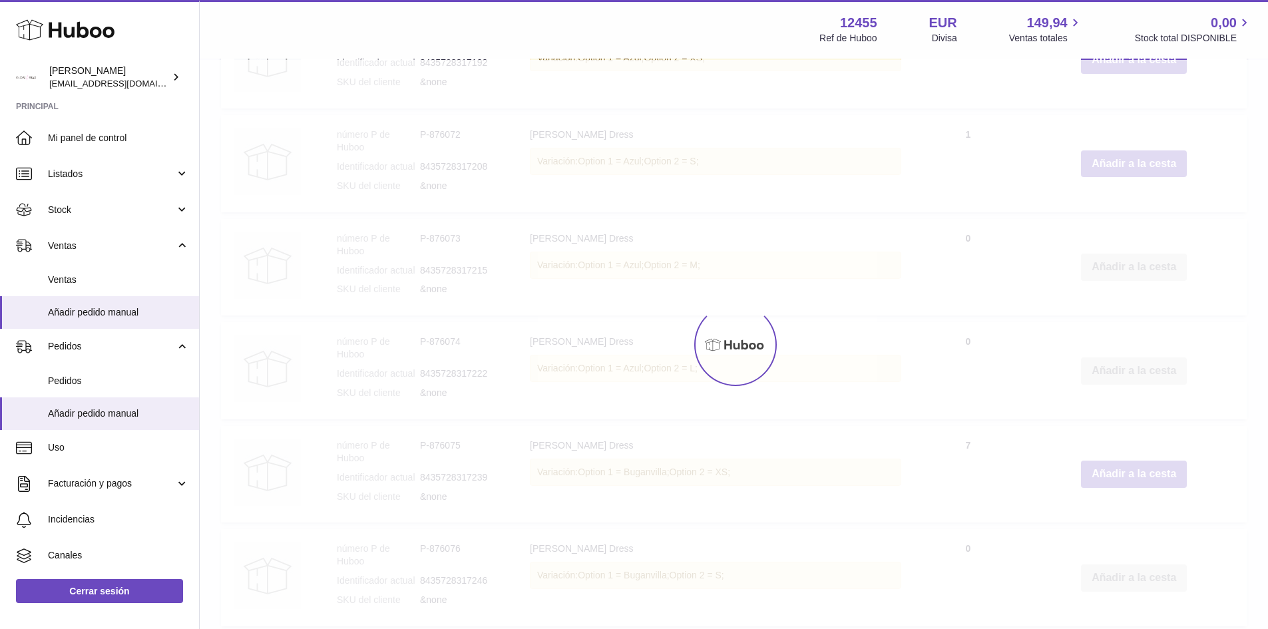
type input "*"
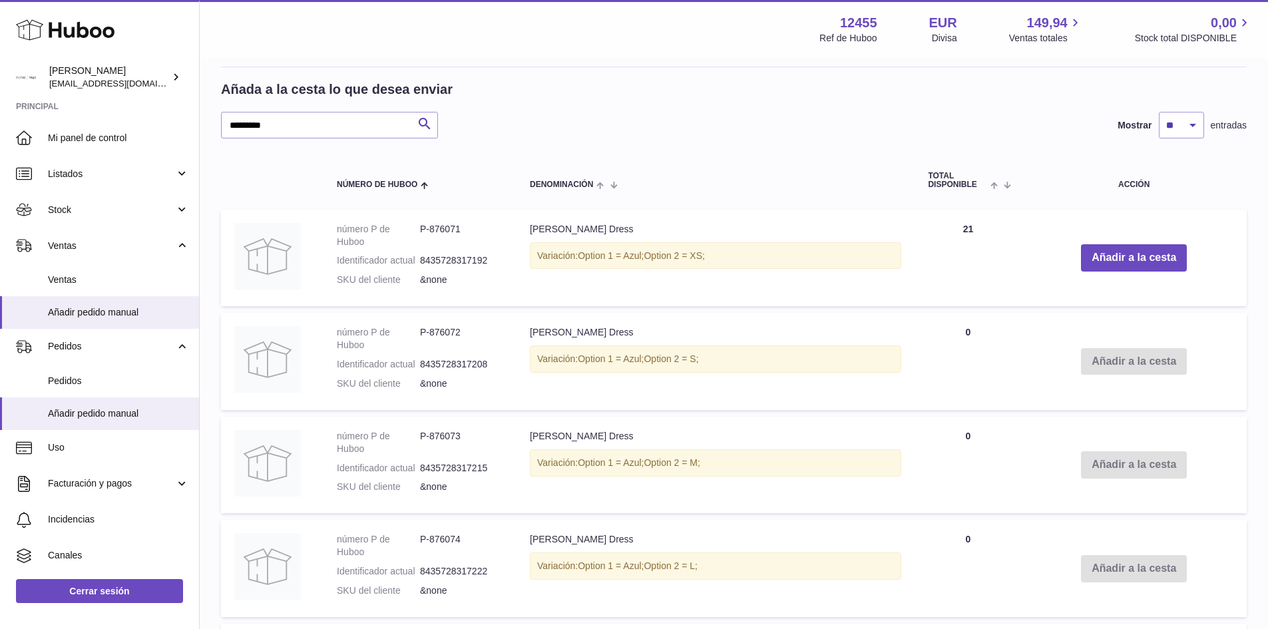
scroll to position [848, 0]
click at [1128, 246] on button "Añadir a la cesta" at bounding box center [1134, 259] width 106 height 27
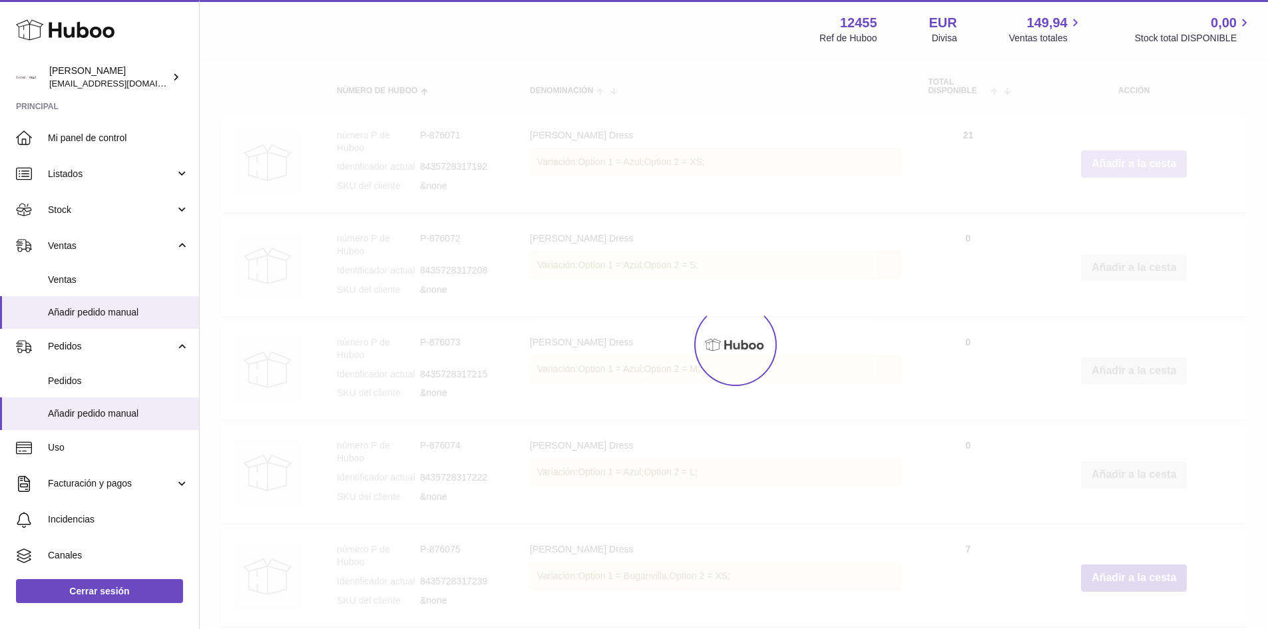
scroll to position [951, 0]
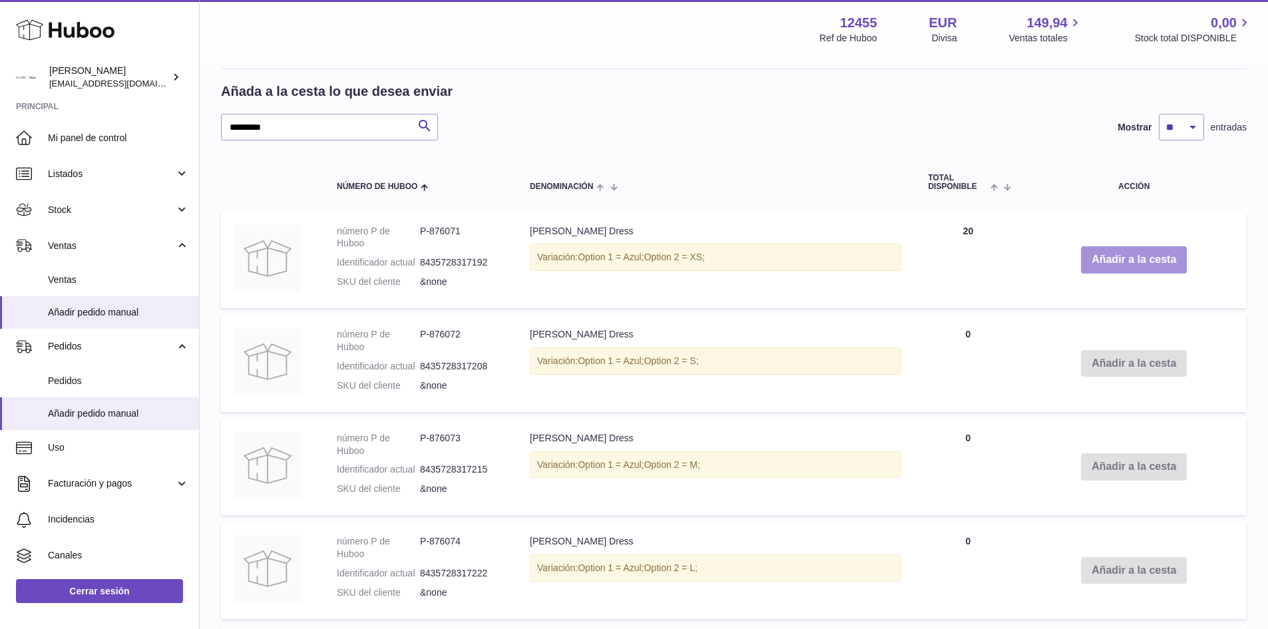
click at [1136, 261] on button "Añadir a la cesta" at bounding box center [1134, 259] width 106 height 27
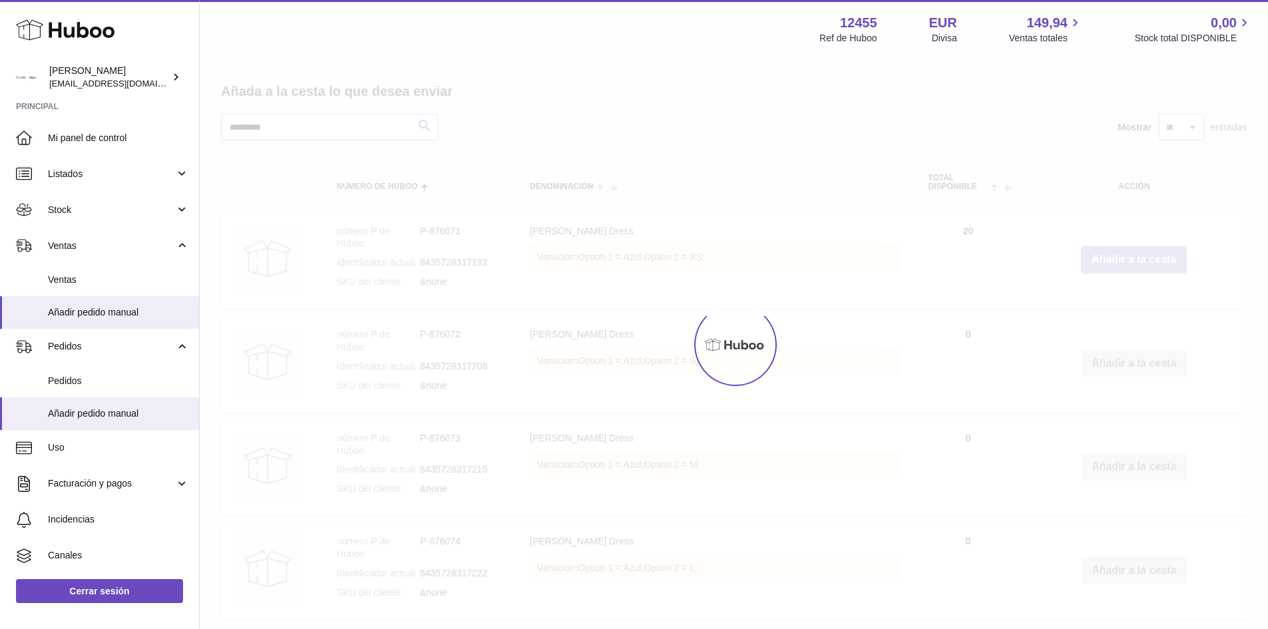
type input "*"
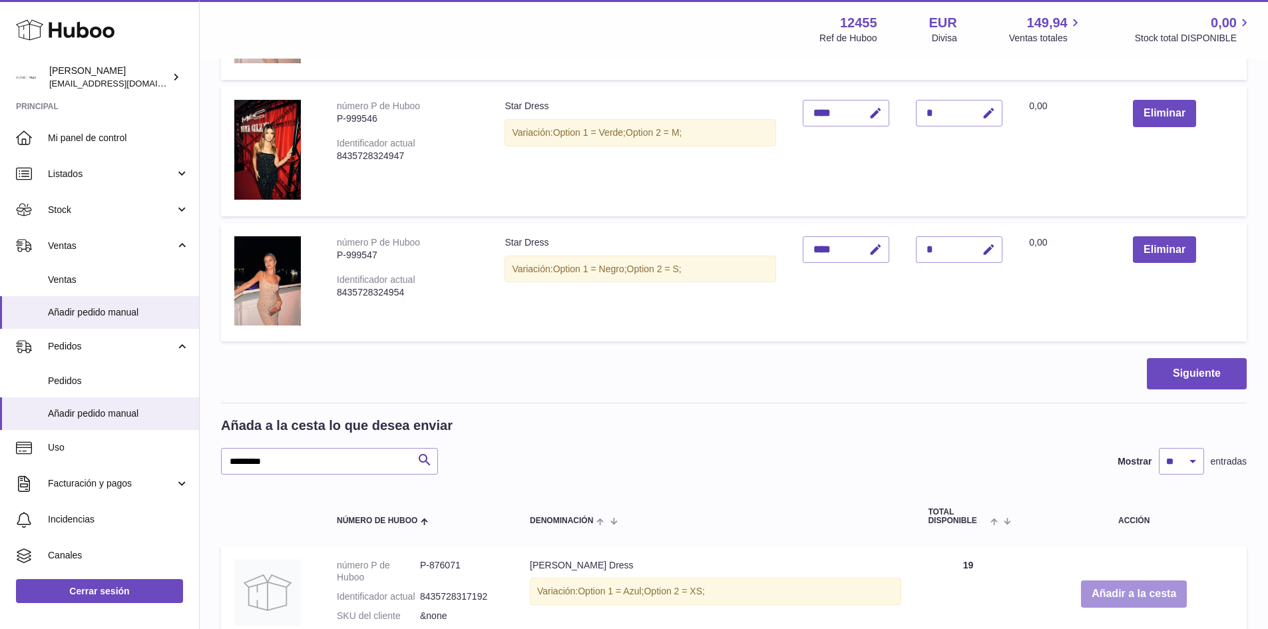
scroll to position [666, 0]
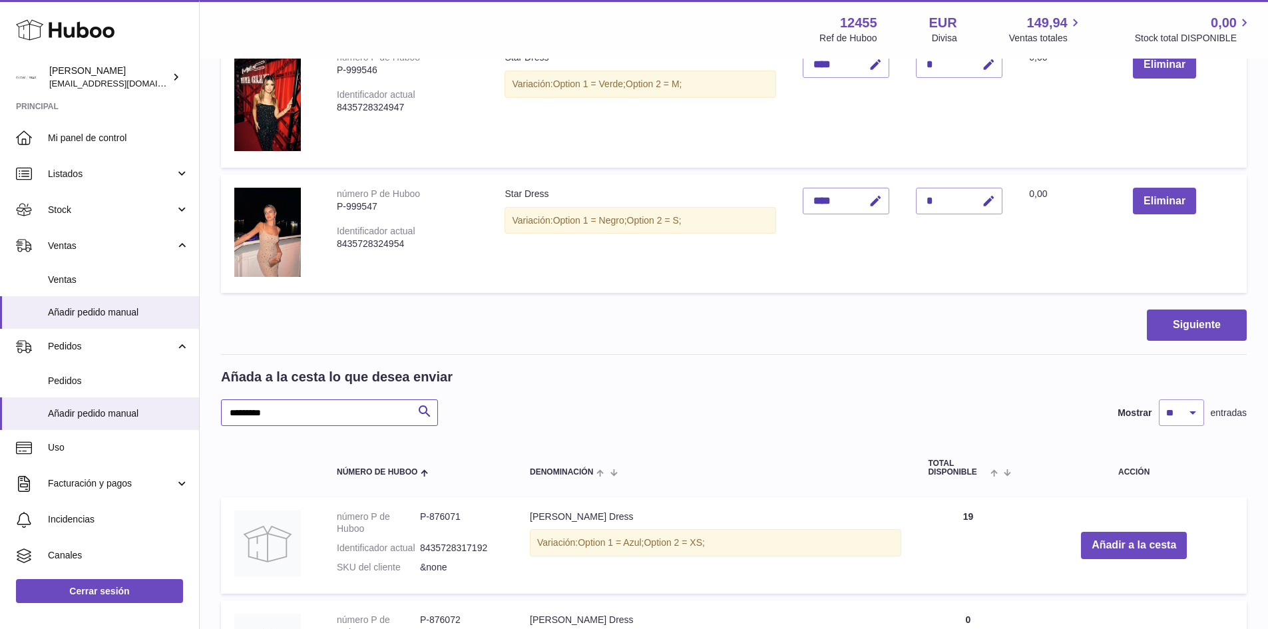
click at [335, 409] on input "*********" at bounding box center [329, 412] width 217 height 27
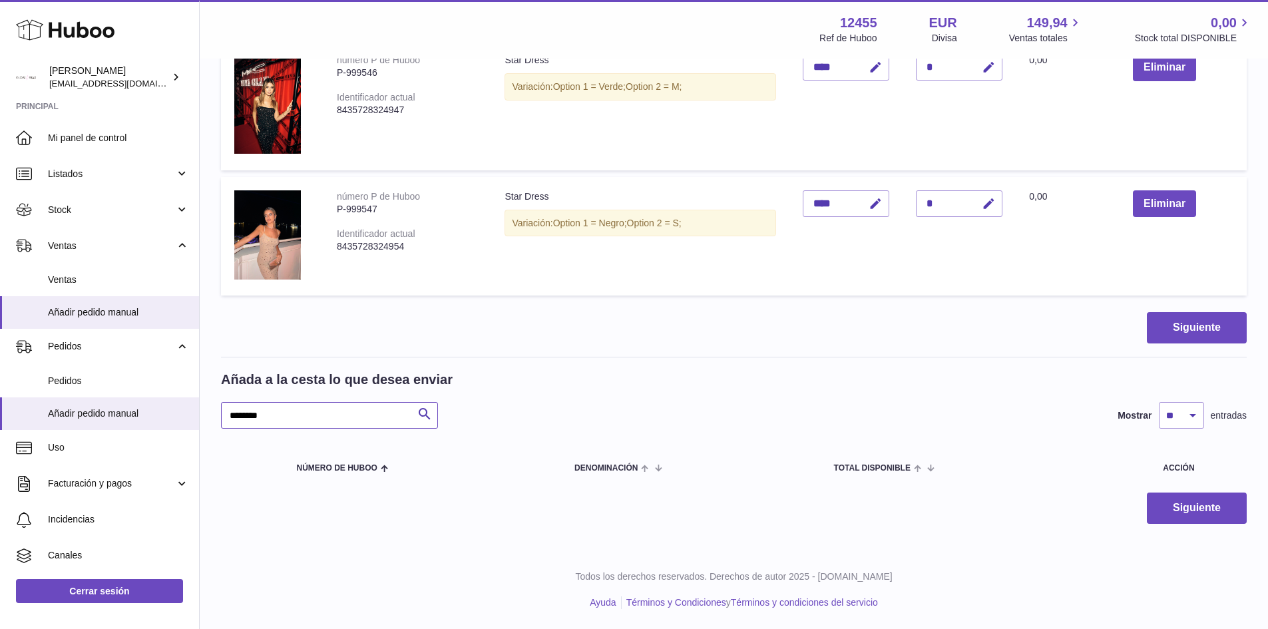
scroll to position [663, 0]
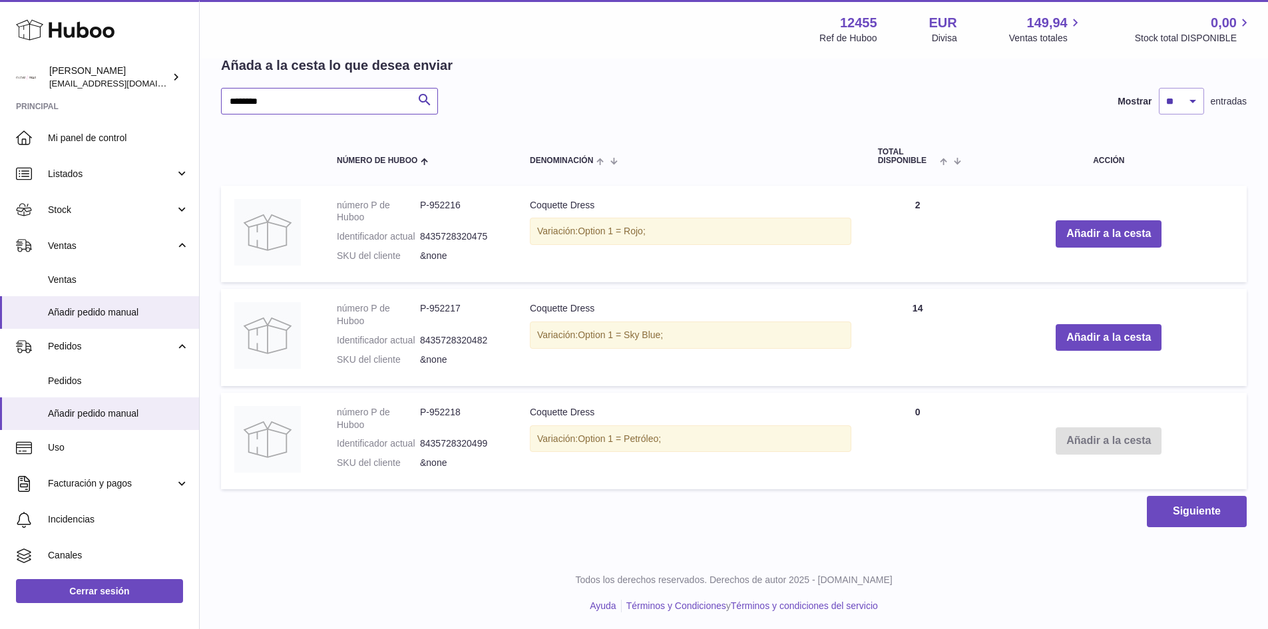
scroll to position [980, 0]
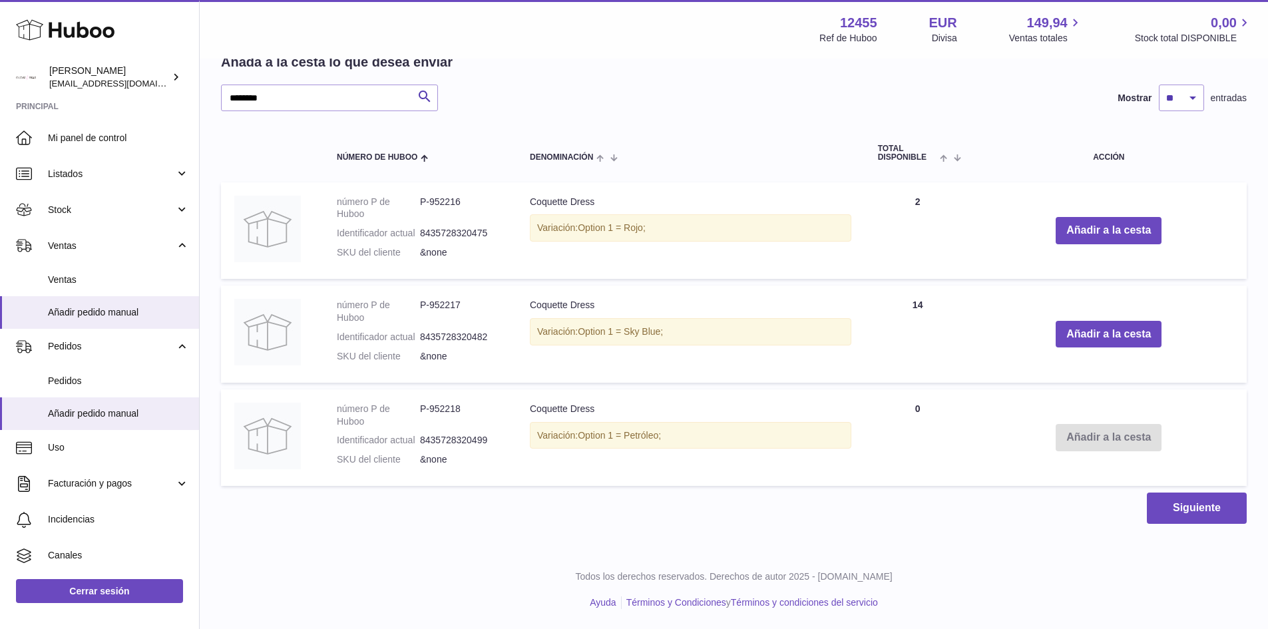
click at [1120, 445] on td "Añadir a la cesta" at bounding box center [1109, 437] width 276 height 97
click at [316, 101] on input "********" at bounding box center [329, 98] width 217 height 27
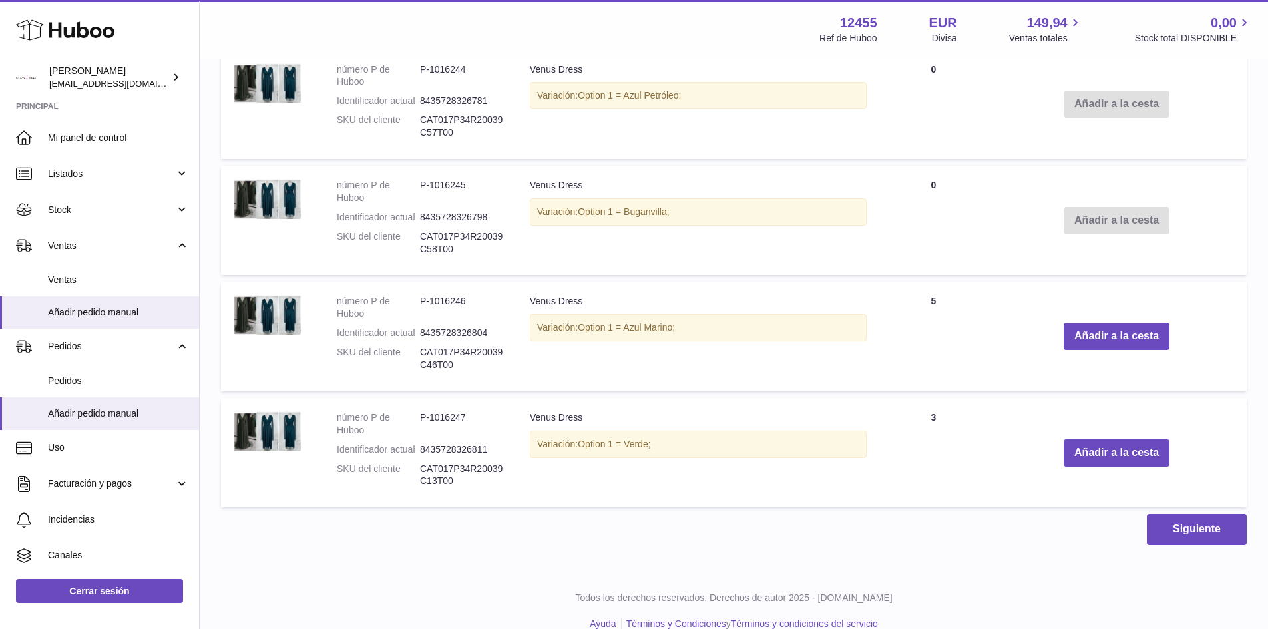
scroll to position [1114, 0]
type input "**********"
click at [1113, 350] on td "Añadir a la cesta" at bounding box center [1116, 335] width 260 height 109
click at [1120, 337] on button "Añadir a la cesta" at bounding box center [1117, 335] width 106 height 27
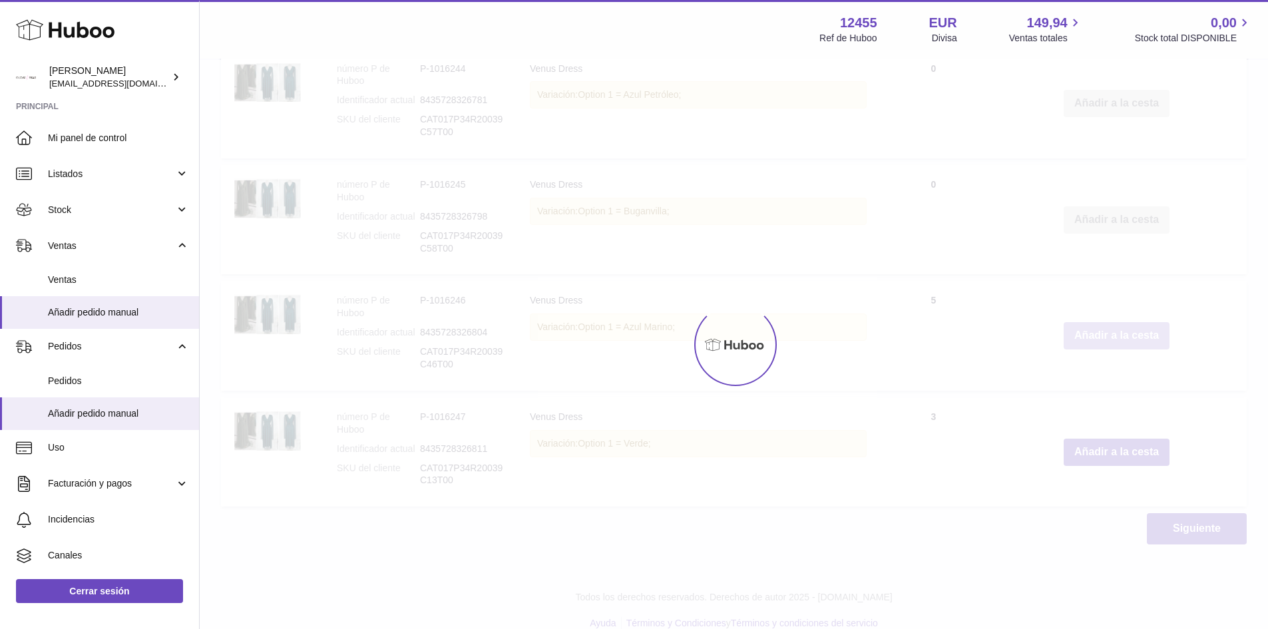
scroll to position [1210, 0]
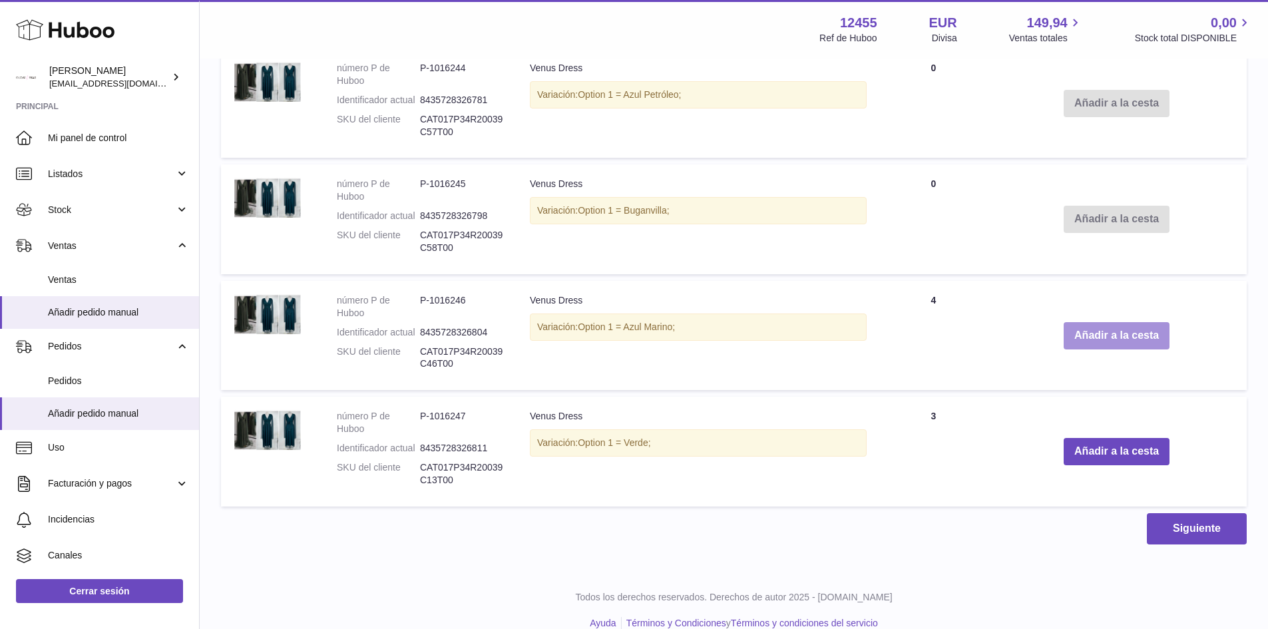
click at [1120, 337] on button "Añadir a la cesta" at bounding box center [1117, 335] width 106 height 27
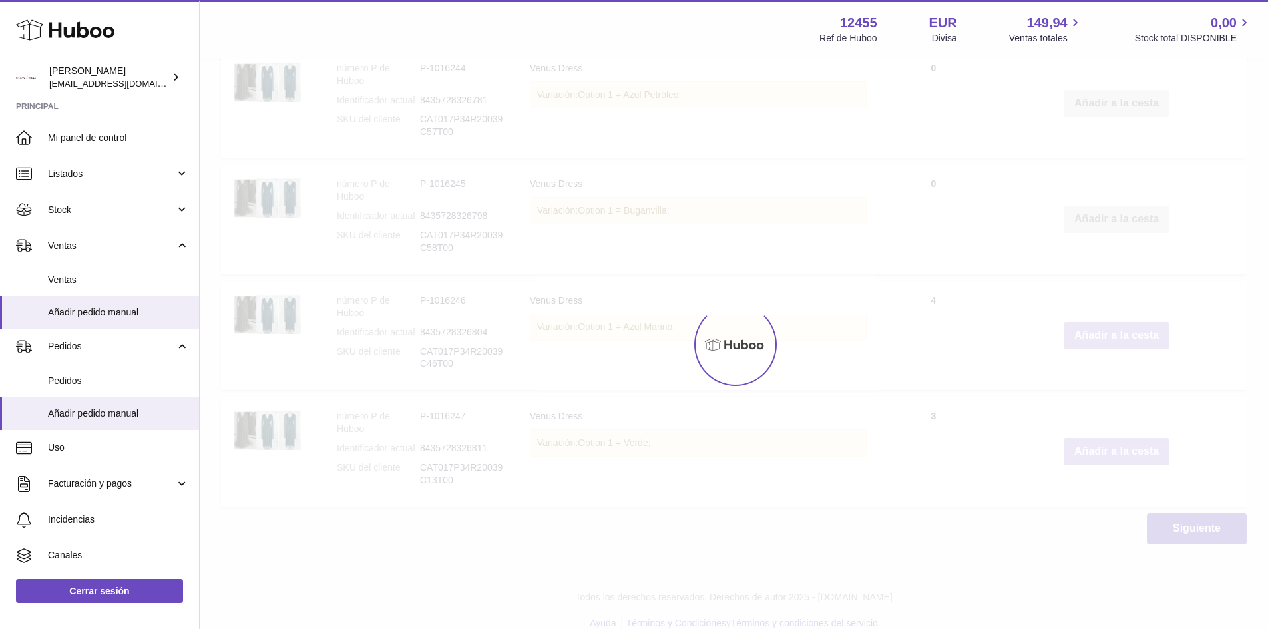
type input "*"
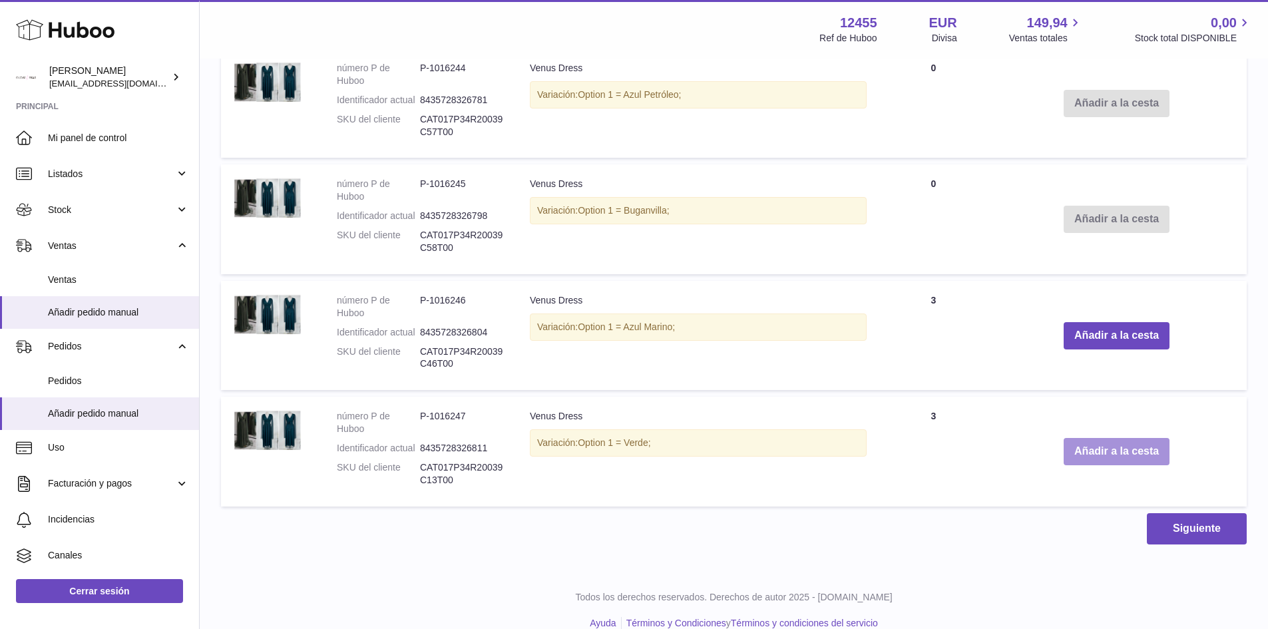
click at [1130, 451] on button "Añadir a la cesta" at bounding box center [1117, 451] width 106 height 27
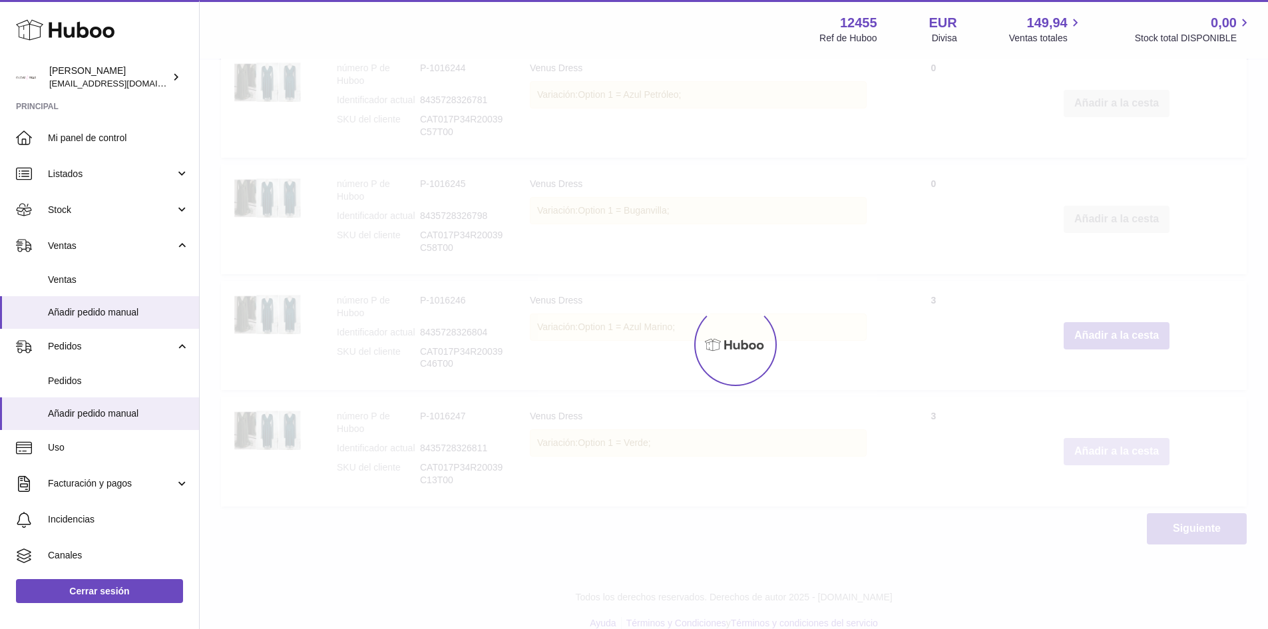
scroll to position [1306, 0]
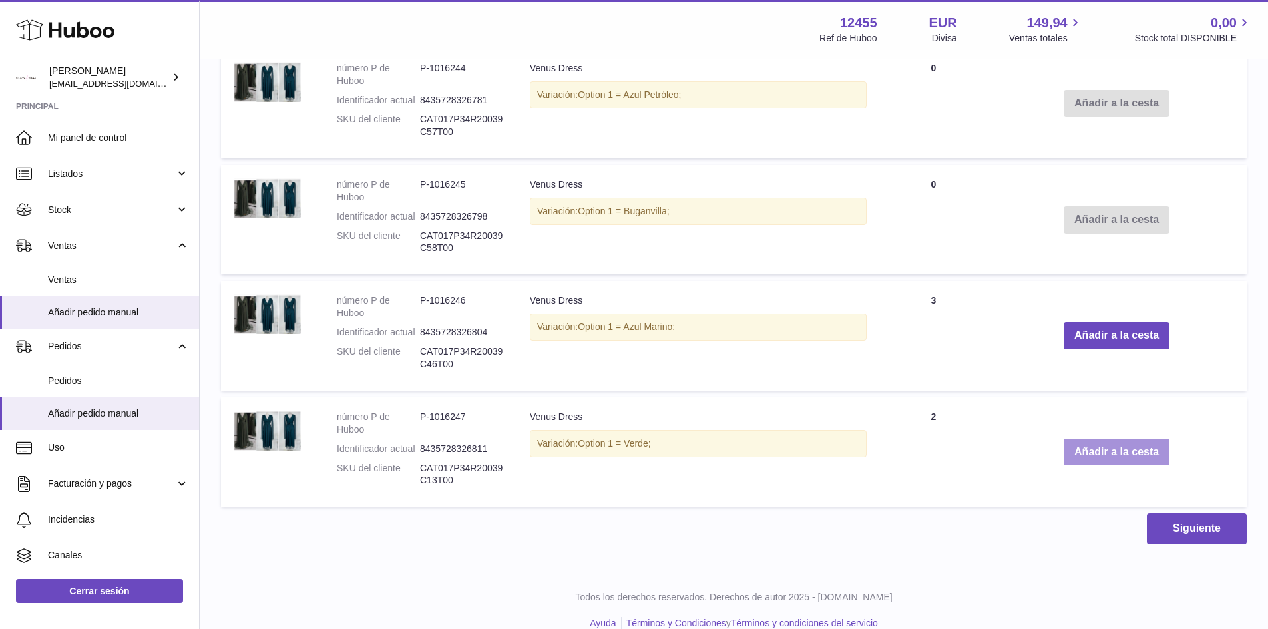
click at [1132, 451] on button "Añadir a la cesta" at bounding box center [1117, 452] width 106 height 27
click at [1080, 452] on button "Añadir a la cesta" at bounding box center [1117, 452] width 106 height 27
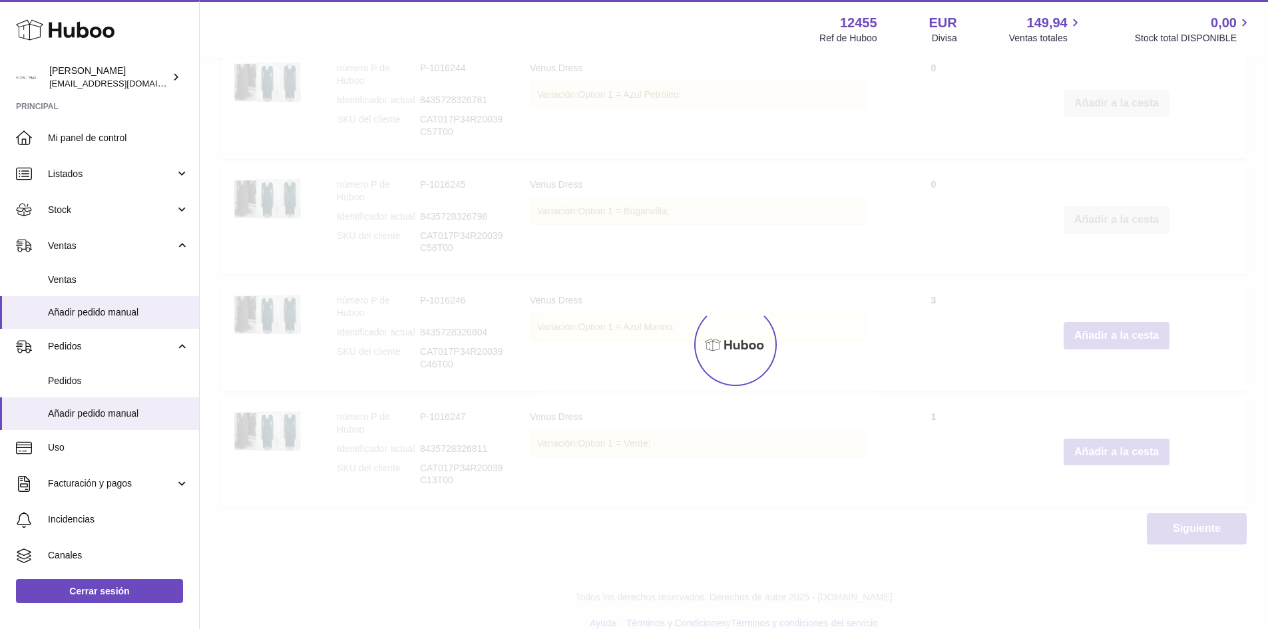
type input "*"
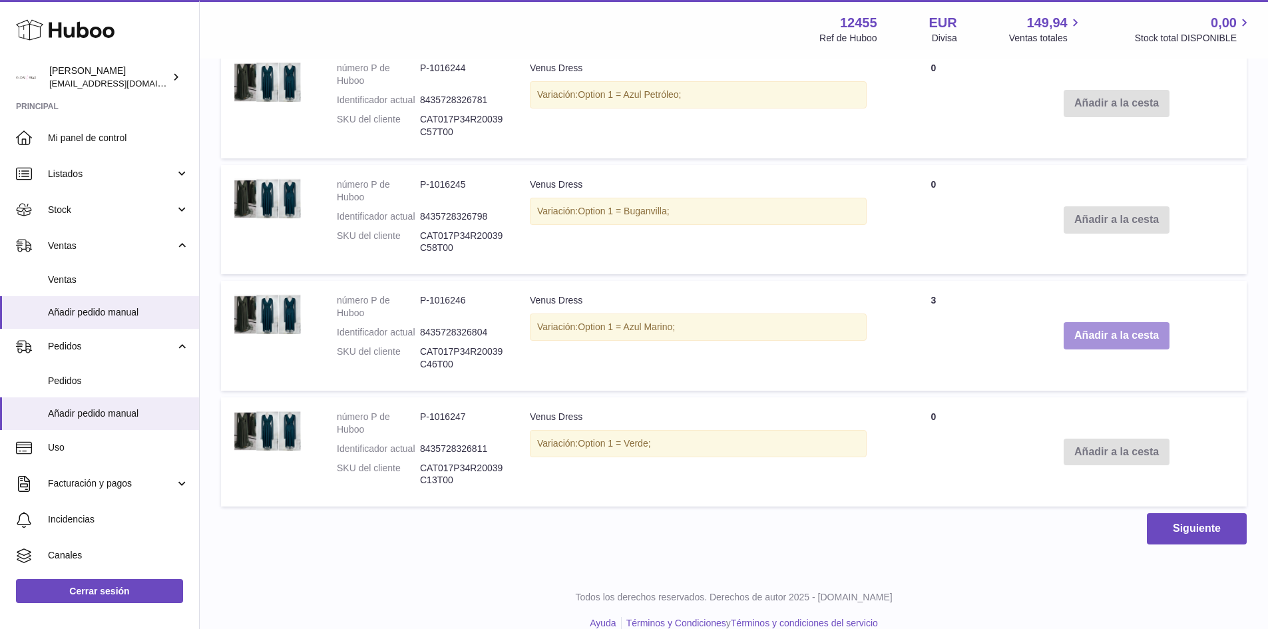
click at [1112, 329] on button "Añadir a la cesta" at bounding box center [1117, 335] width 106 height 27
click at [1107, 335] on button "Añadir a la cesta" at bounding box center [1117, 335] width 106 height 27
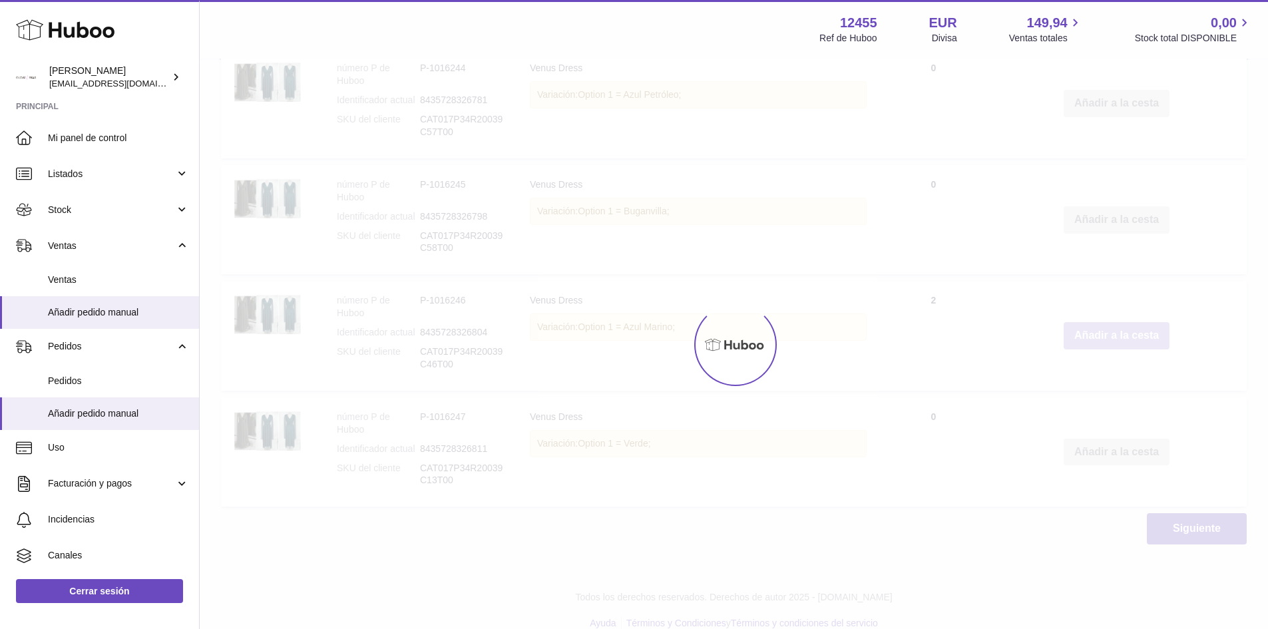
click at [1107, 335] on button "Añadir a la cesta" at bounding box center [1117, 335] width 106 height 27
type input "*"
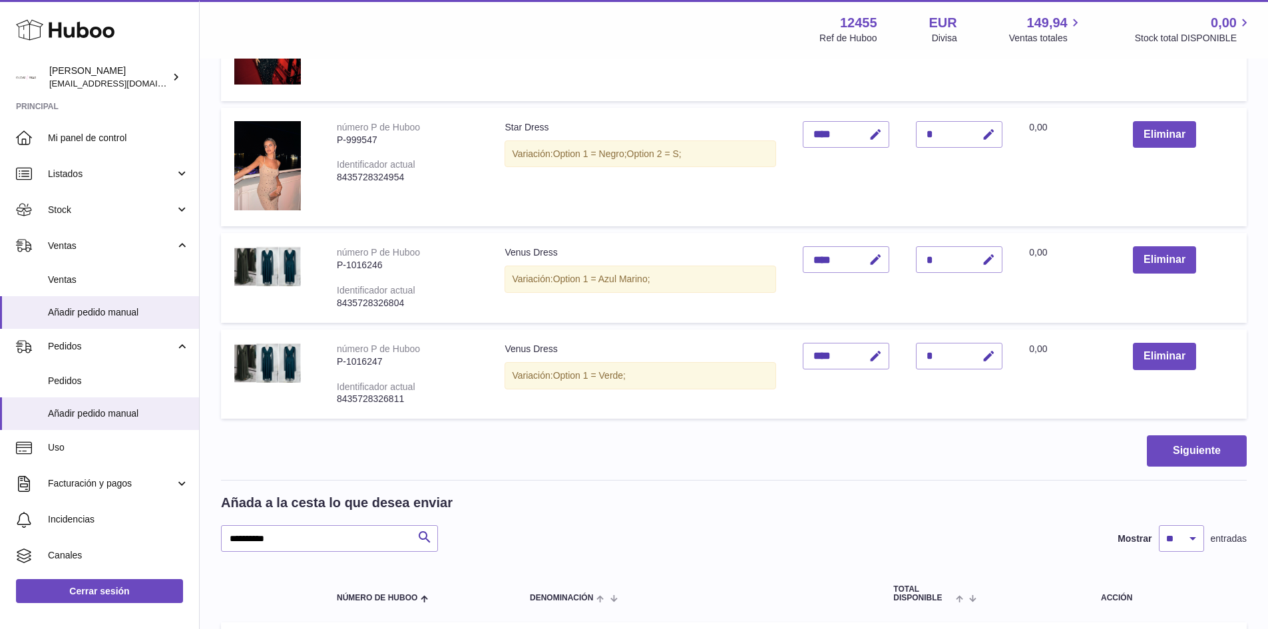
scroll to position [1327, 0]
